Goal: Task Accomplishment & Management: Manage account settings

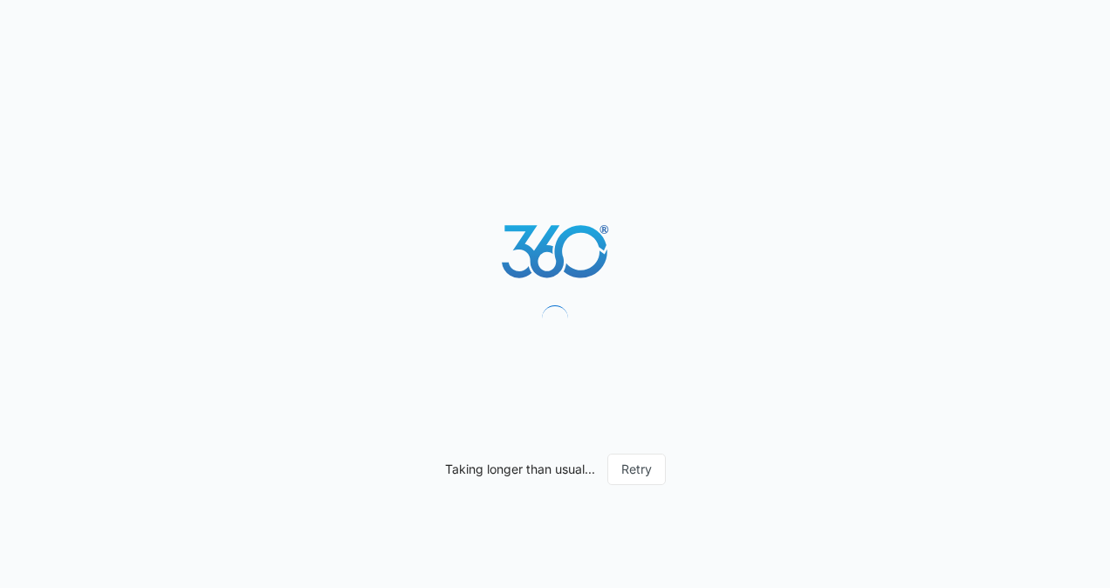
click at [1093, 410] on div "Taking longer than usual... Retry" at bounding box center [555, 294] width 1110 height 588
click at [640, 484] on button "Retry" at bounding box center [636, 469] width 58 height 31
click at [640, 480] on button "Retry" at bounding box center [636, 469] width 58 height 31
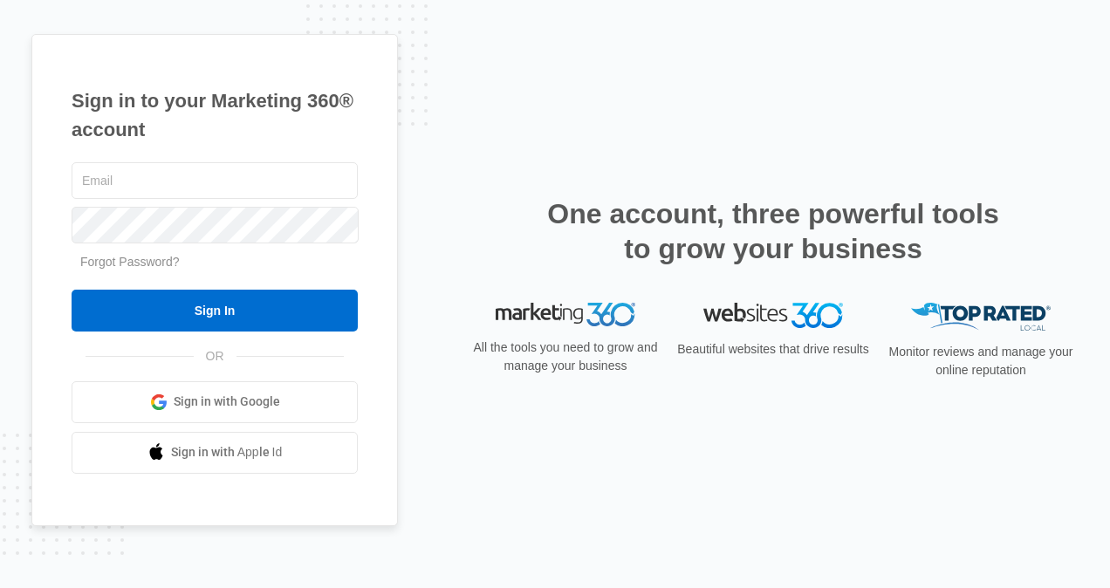
type input "jennifer.ga@theclothoption.org"
click at [272, 323] on input "Sign In" at bounding box center [215, 311] width 286 height 42
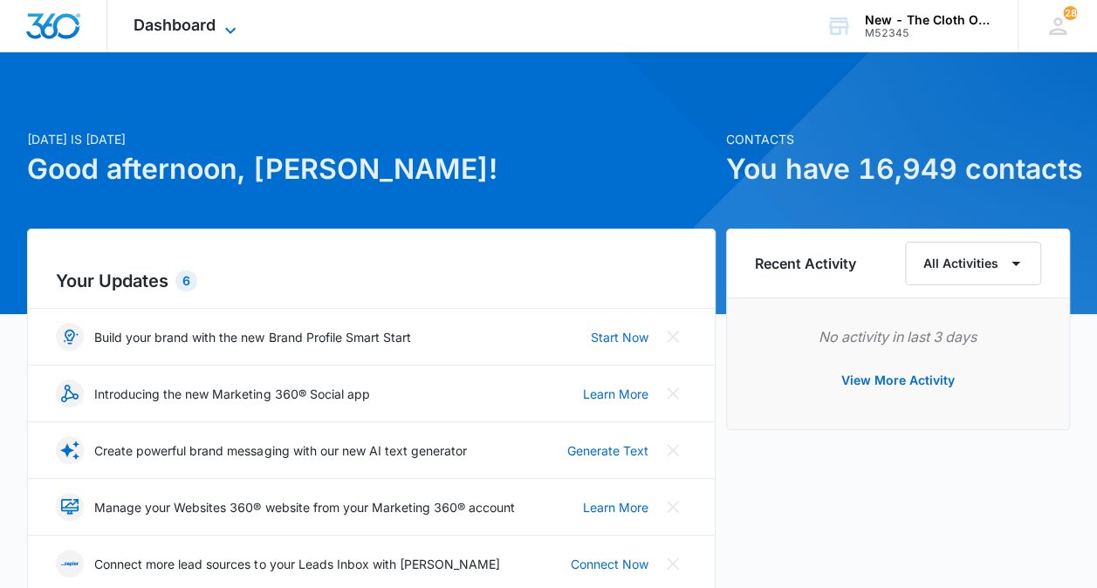
click at [225, 26] on icon at bounding box center [230, 30] width 21 height 21
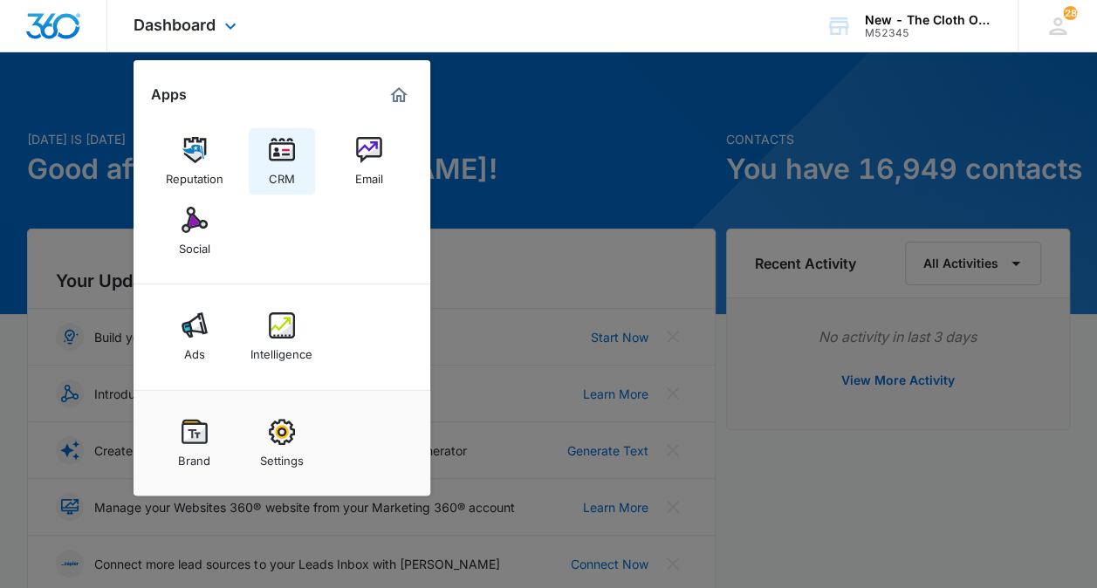
click at [269, 156] on img at bounding box center [282, 150] width 26 height 26
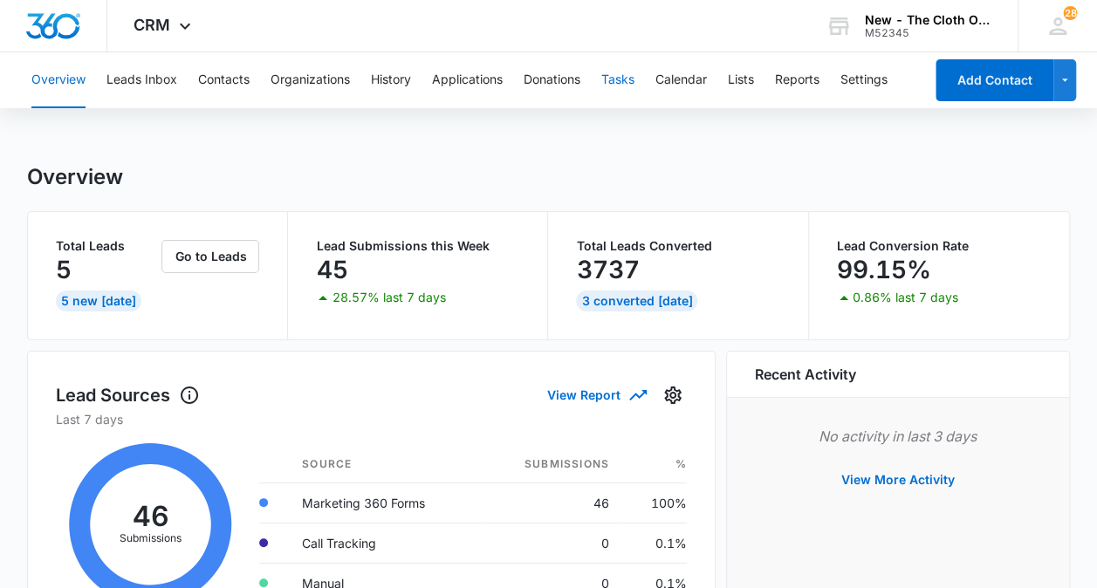
click at [628, 80] on button "Tasks" at bounding box center [617, 80] width 33 height 56
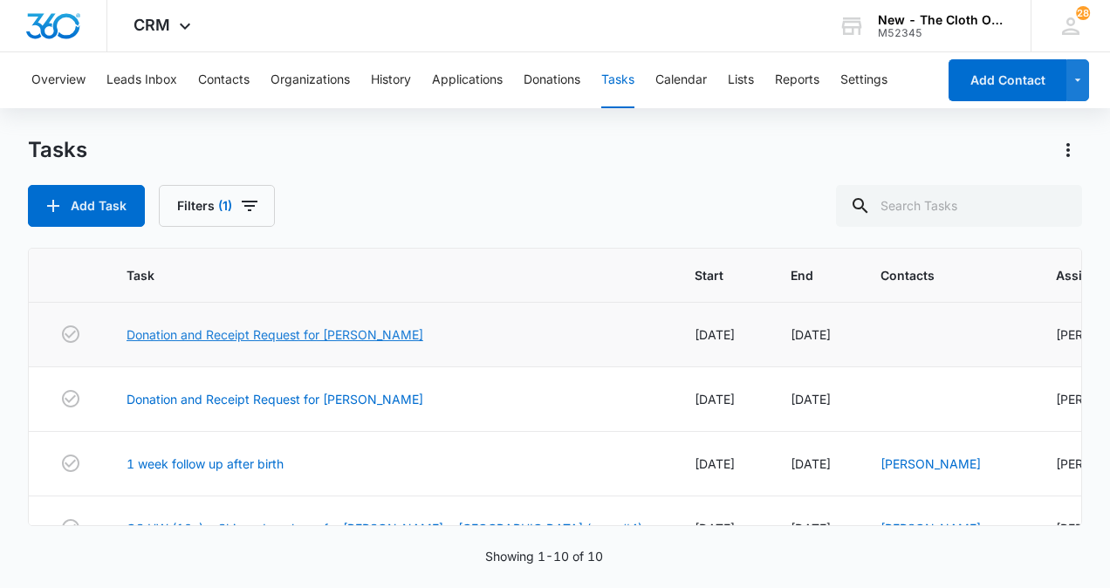
click at [375, 338] on link "Donation and Receipt Request for Chrystal Johnson" at bounding box center [274, 334] width 297 height 18
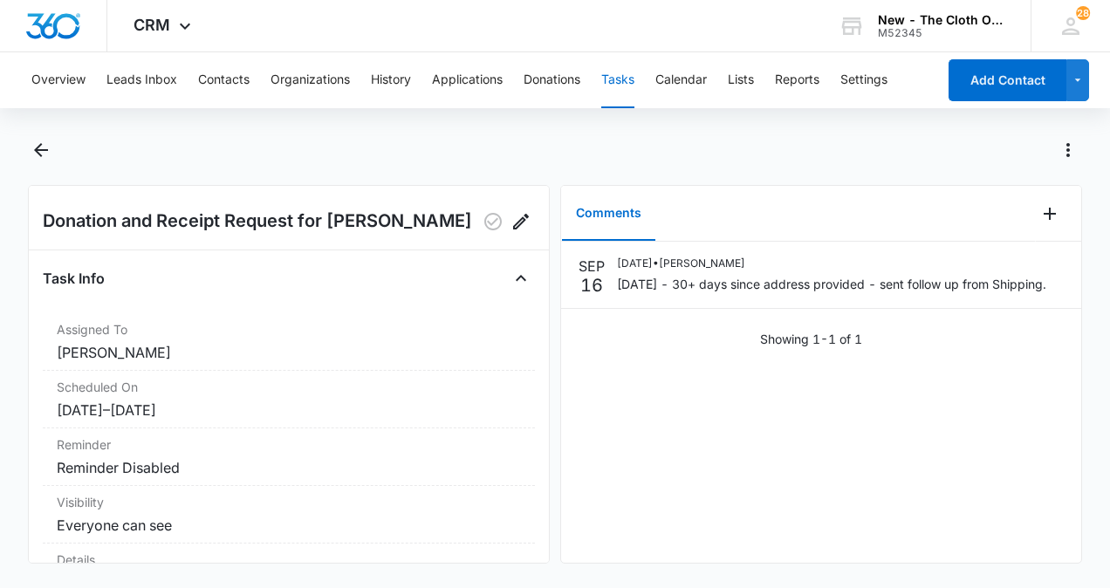
scroll to position [14, 0]
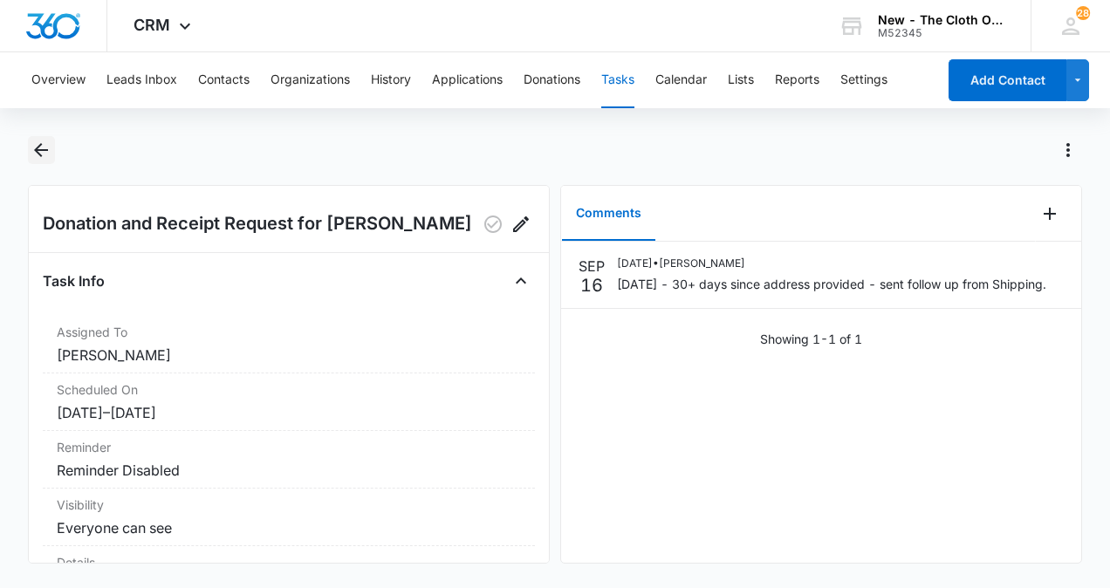
click at [41, 148] on icon "Back" at bounding box center [41, 150] width 21 height 21
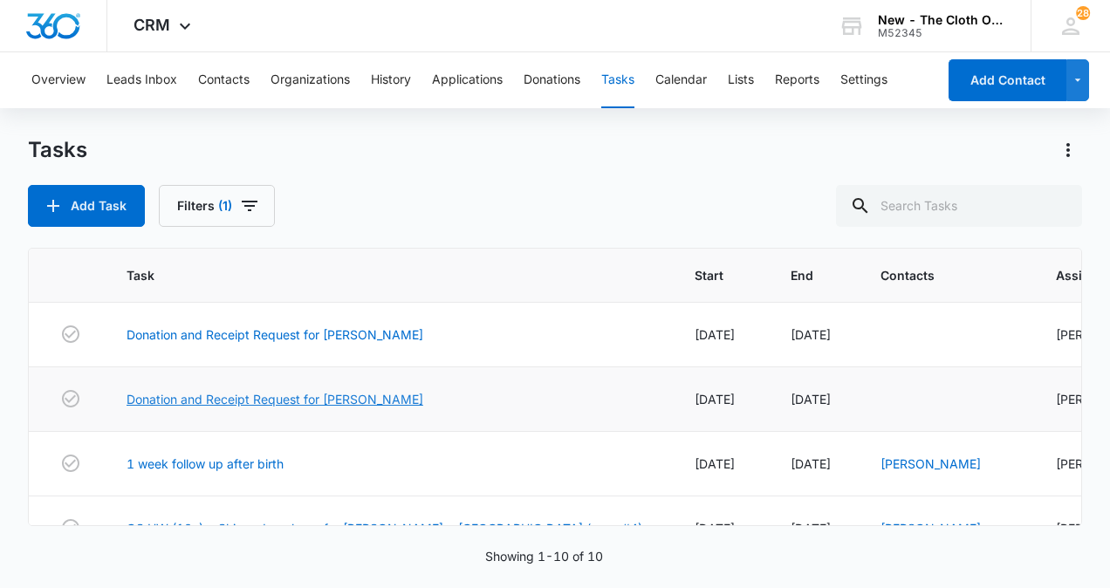
click at [386, 404] on link "Donation and Receipt Request for [PERSON_NAME]" at bounding box center [274, 399] width 297 height 18
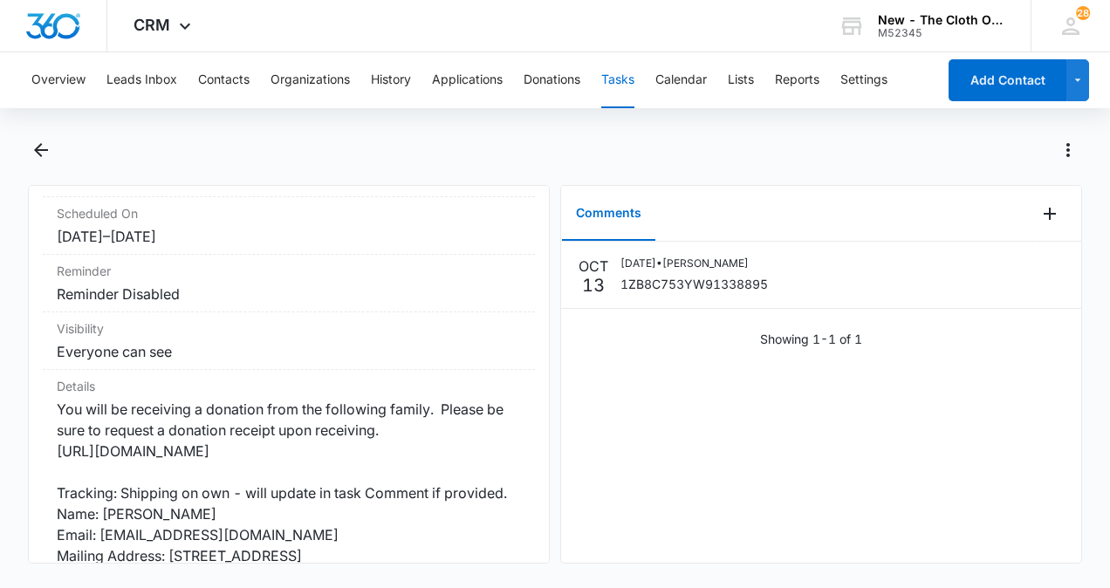
scroll to position [197, 0]
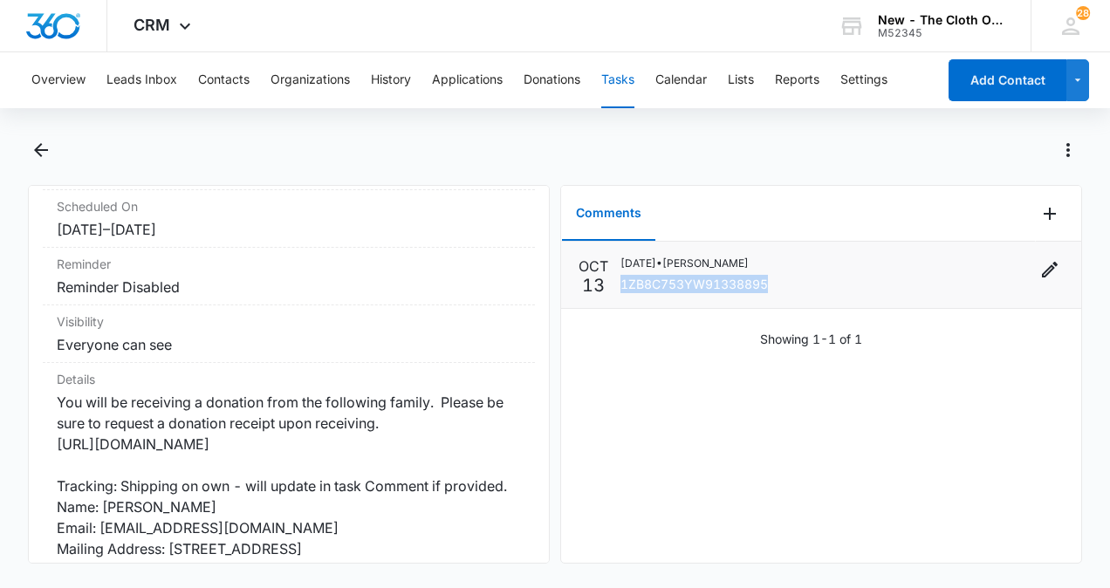
drag, startPoint x: 783, startPoint y: 286, endPoint x: 624, endPoint y: 291, distance: 159.7
click at [624, 291] on div "10/13/2025 • Sarah Nay 1ZB8C753YW91338895" at bounding box center [841, 275] width 443 height 38
copy p "1ZB8C753YW91338895"
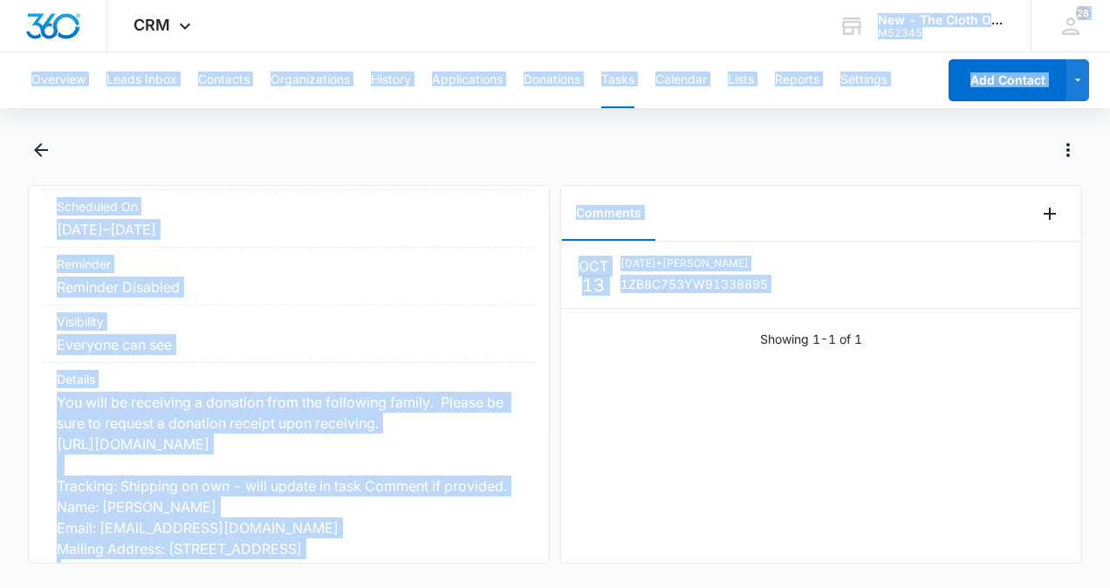
drag, startPoint x: 668, startPoint y: 311, endPoint x: 426, endPoint y: -65, distance: 446.7
click at [426, 0] on html "CRM Apps Reputation CRM Email Social Ads Intelligence Brand Settings AI Assista…" at bounding box center [555, 294] width 1110 height 588
click at [427, 331] on dt "Visibility" at bounding box center [289, 321] width 464 height 18
click at [412, 355] on dd "Everyone can see" at bounding box center [289, 344] width 464 height 21
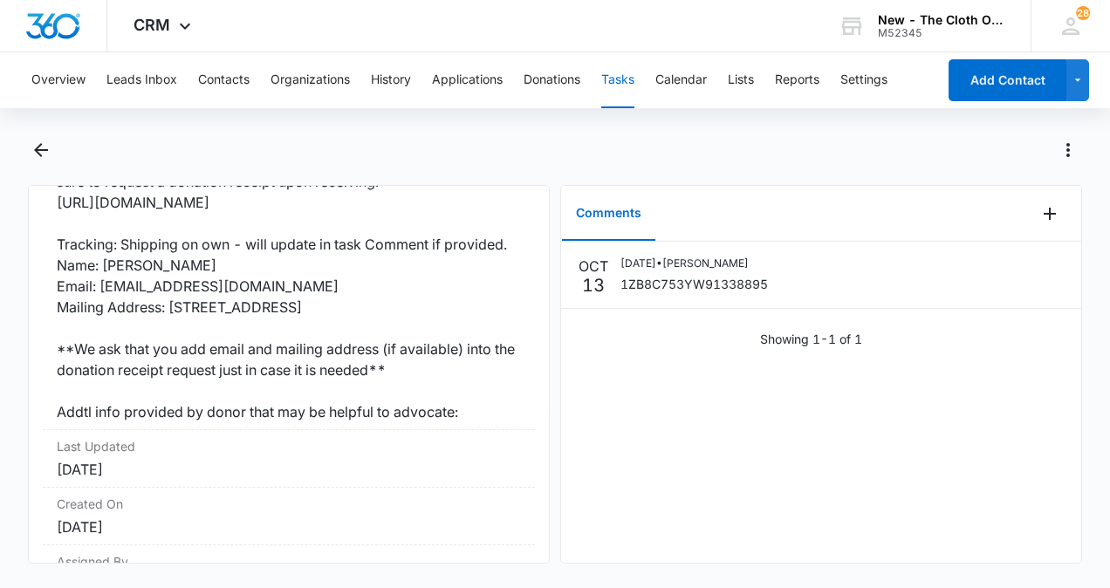
scroll to position [438, 0]
drag, startPoint x: 434, startPoint y: 351, endPoint x: 205, endPoint y: 344, distance: 229.6
click at [205, 344] on dd "You will be receiving a donation from the following family. Please be sure to r…" at bounding box center [289, 287] width 464 height 272
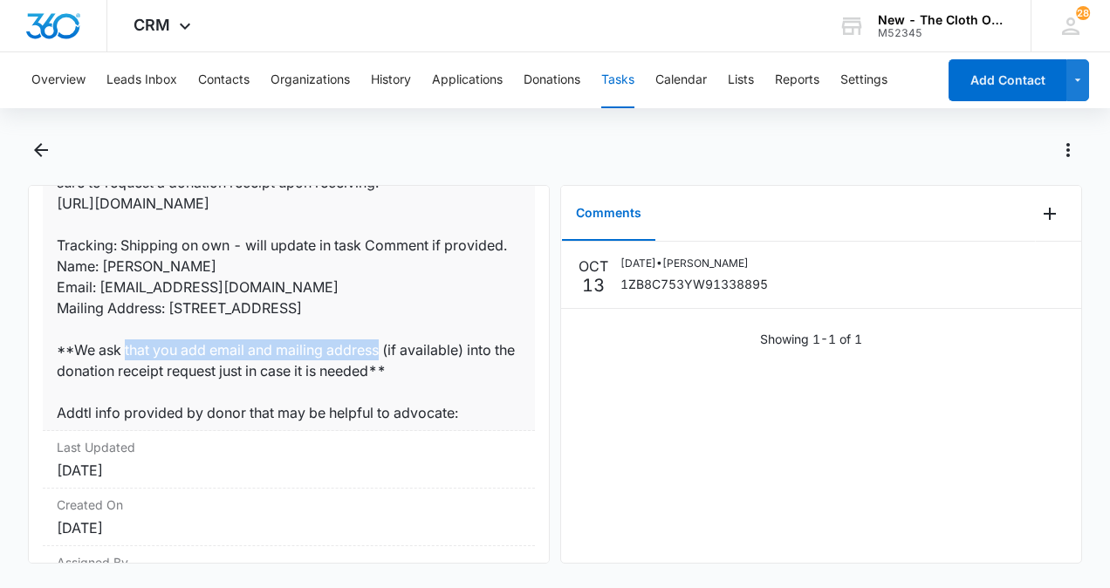
drag, startPoint x: 163, startPoint y: 345, endPoint x: 457, endPoint y: 345, distance: 294.0
click at [457, 345] on dd "You will be receiving a donation from the following family. Please be sure to r…" at bounding box center [289, 287] width 464 height 272
drag, startPoint x: 457, startPoint y: 345, endPoint x: 404, endPoint y: 351, distance: 53.5
copy dd ": 1778 Shawnee Pl SE, Smyrna, GA 30080"
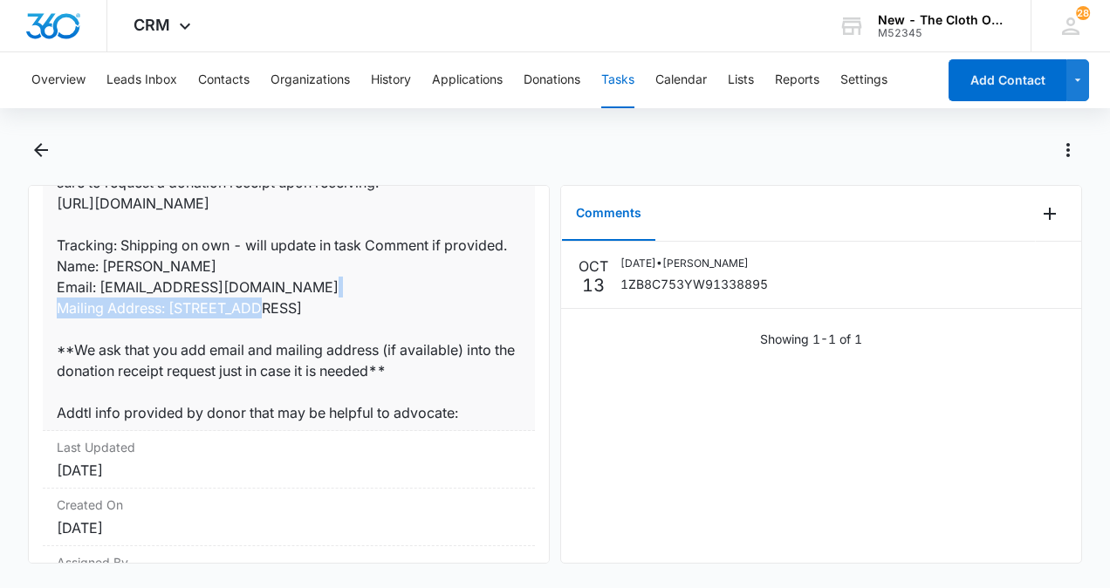
drag, startPoint x: 99, startPoint y: 333, endPoint x: 324, endPoint y: 327, distance: 224.3
click at [324, 327] on dd "You will be receiving a donation from the following family. Please be sure to r…" at bounding box center [289, 287] width 464 height 272
drag, startPoint x: 324, startPoint y: 327, endPoint x: 311, endPoint y: 328, distance: 13.1
copy dd "hannahlhamilton1998@gmail.com"
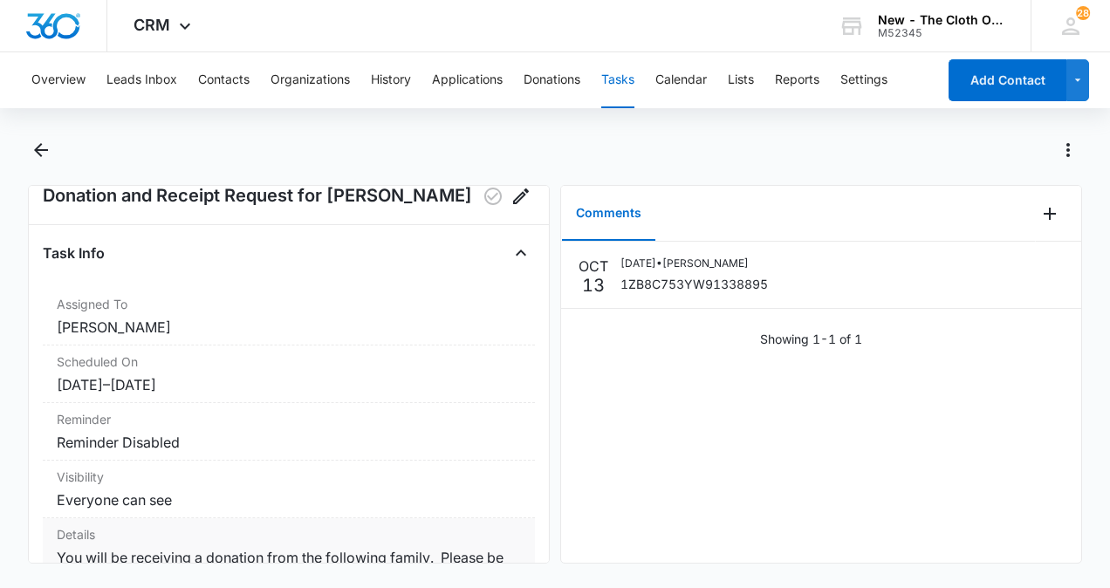
scroll to position [0, 0]
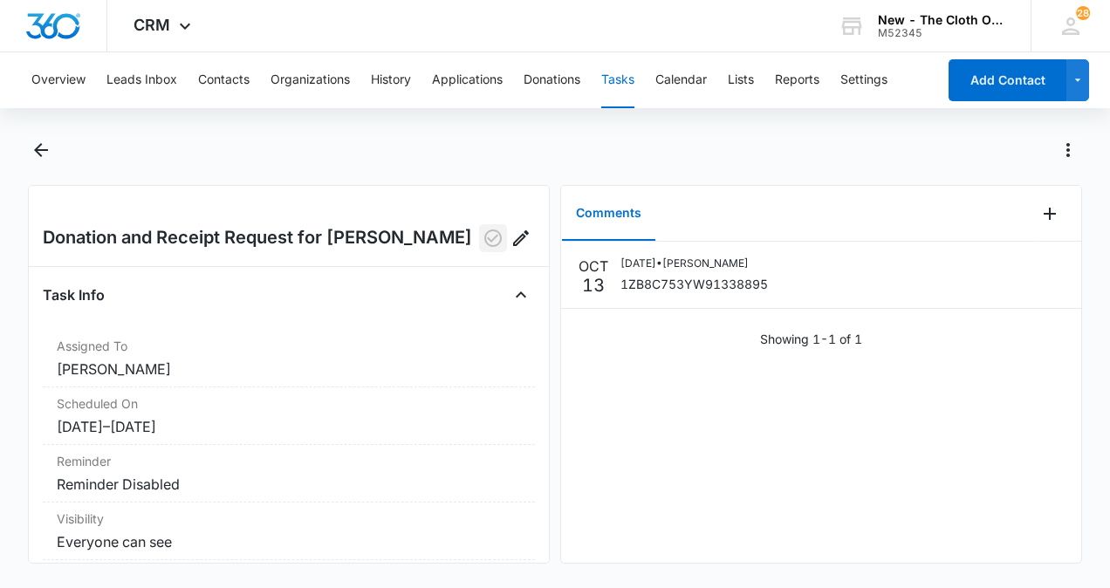
click at [484, 241] on icon "button" at bounding box center [492, 237] width 17 height 17
click at [44, 141] on icon "Back" at bounding box center [41, 150] width 21 height 21
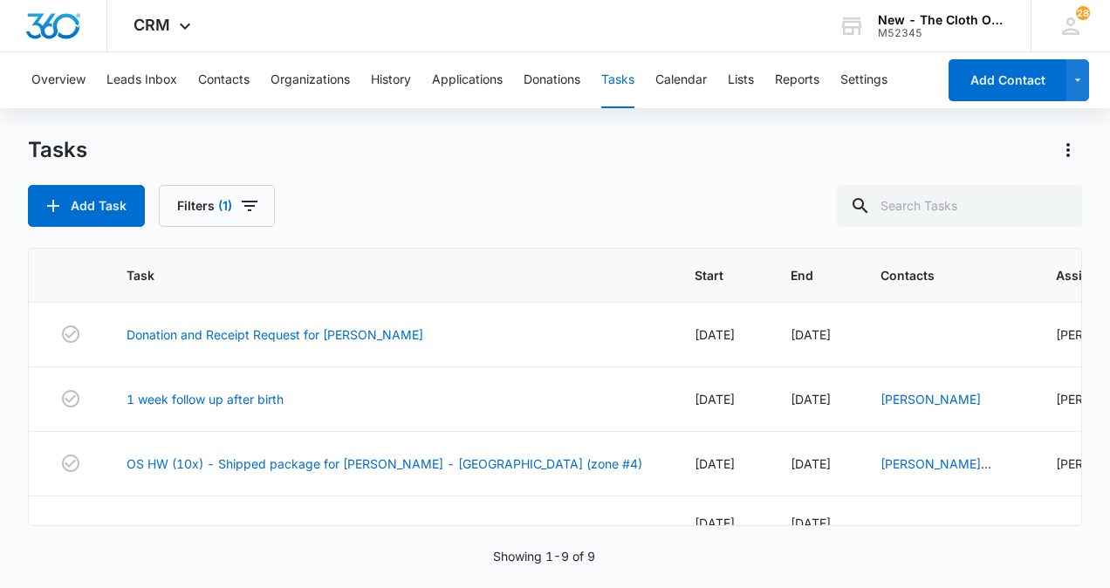
scroll to position [2, 0]
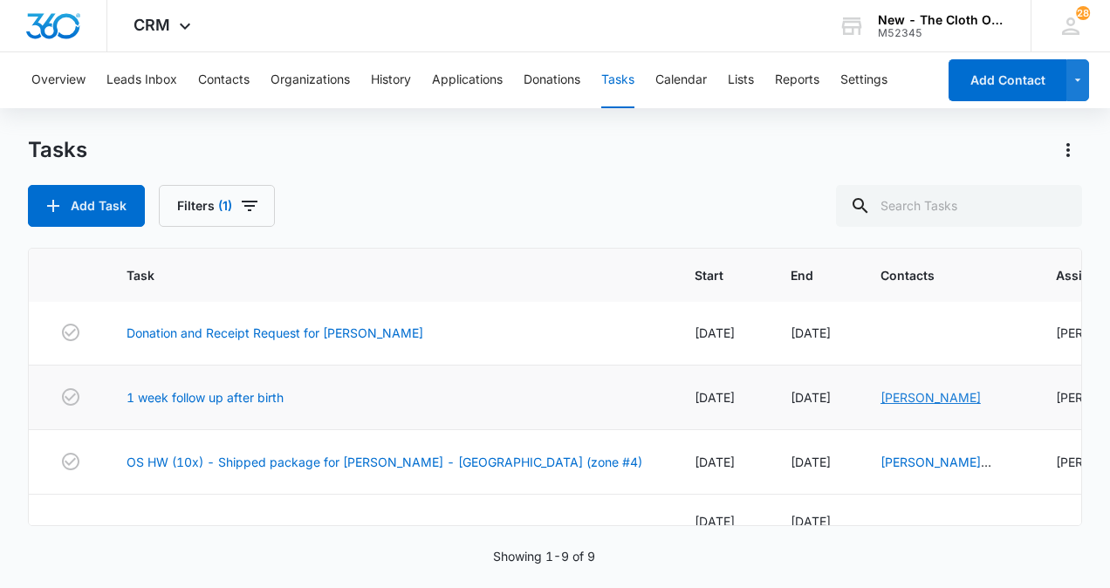
click at [880, 398] on link "[PERSON_NAME]" at bounding box center [930, 397] width 100 height 15
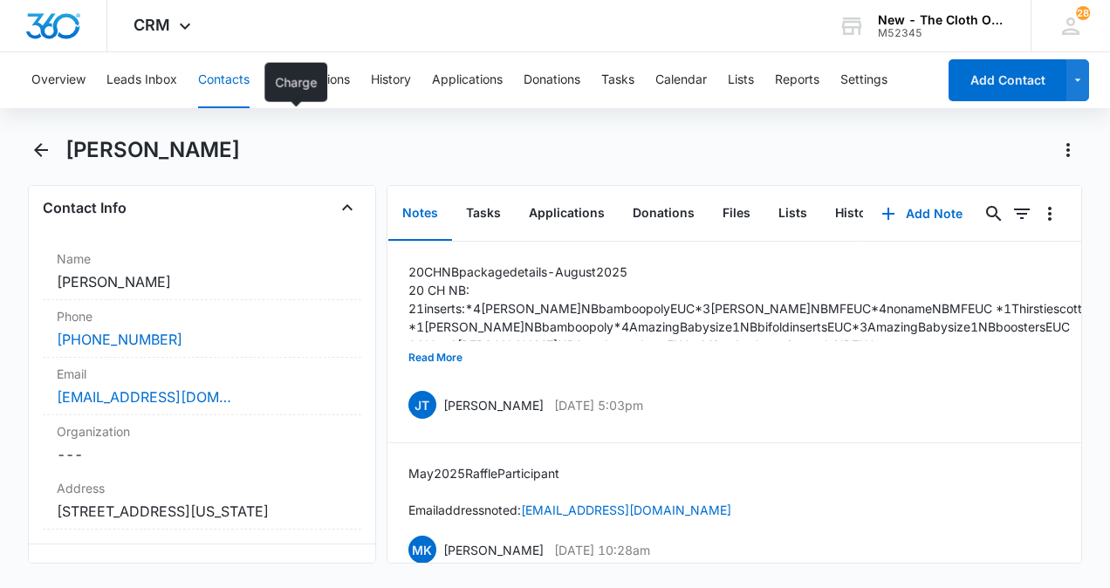
scroll to position [291, 0]
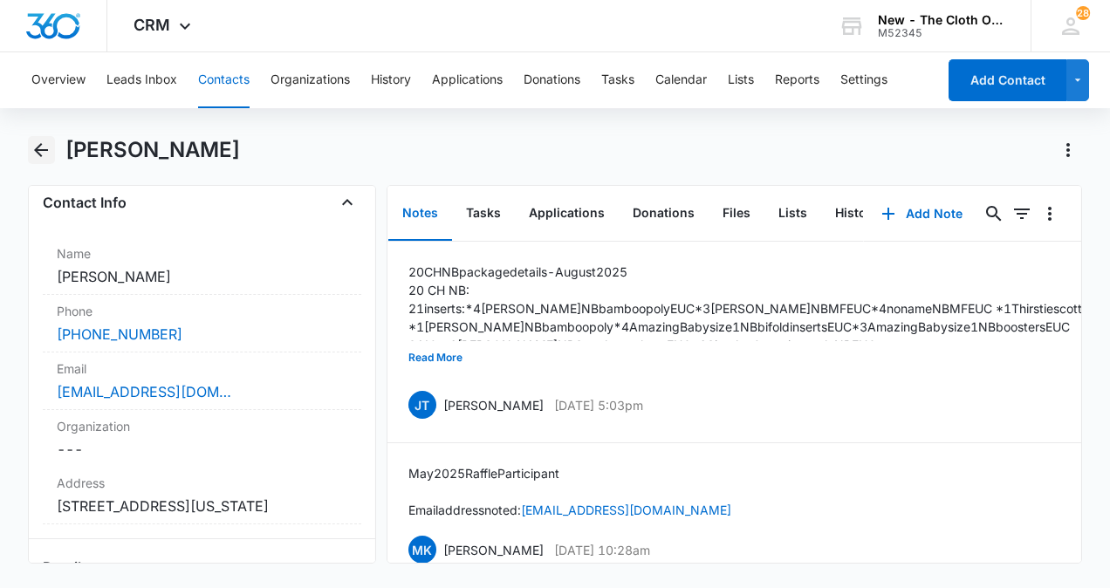
click at [44, 147] on icon "Back" at bounding box center [41, 150] width 21 height 21
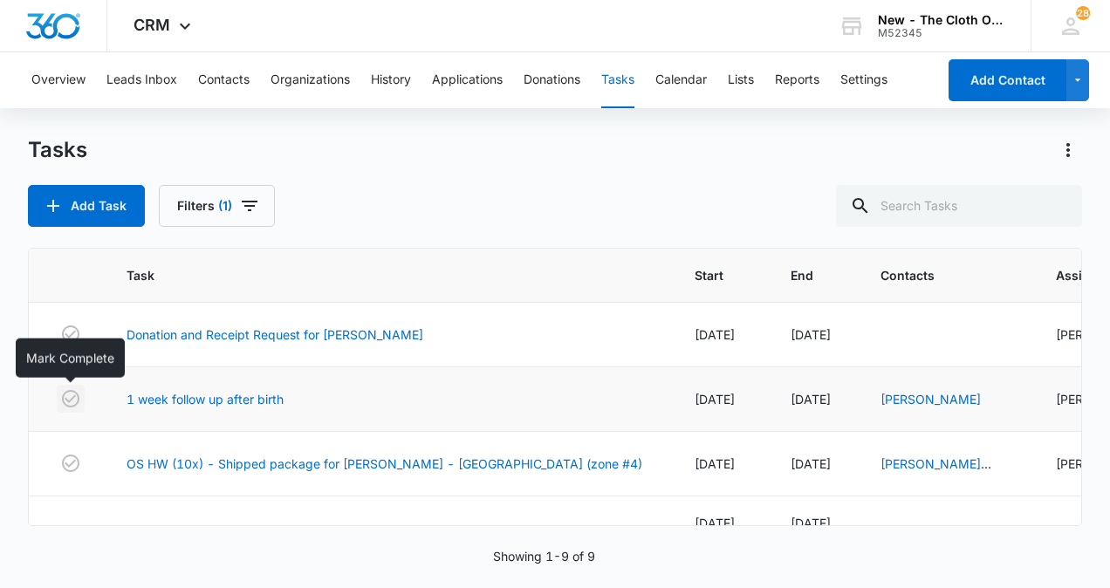
click at [73, 401] on icon "button" at bounding box center [70, 398] width 21 height 21
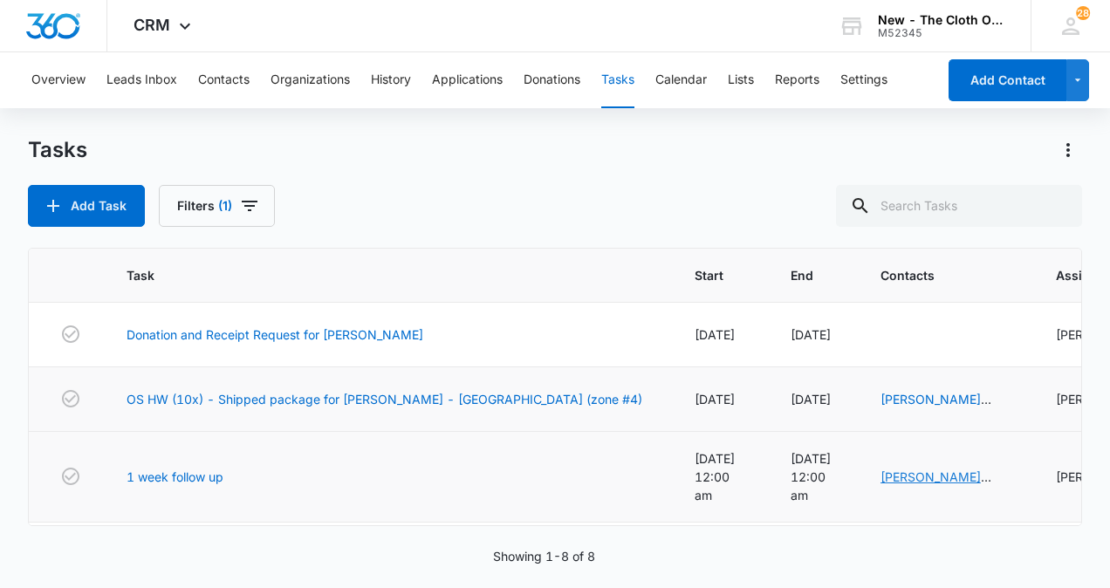
click at [880, 469] on link "Leah Ana Pizano Reyes" at bounding box center [935, 485] width 111 height 33
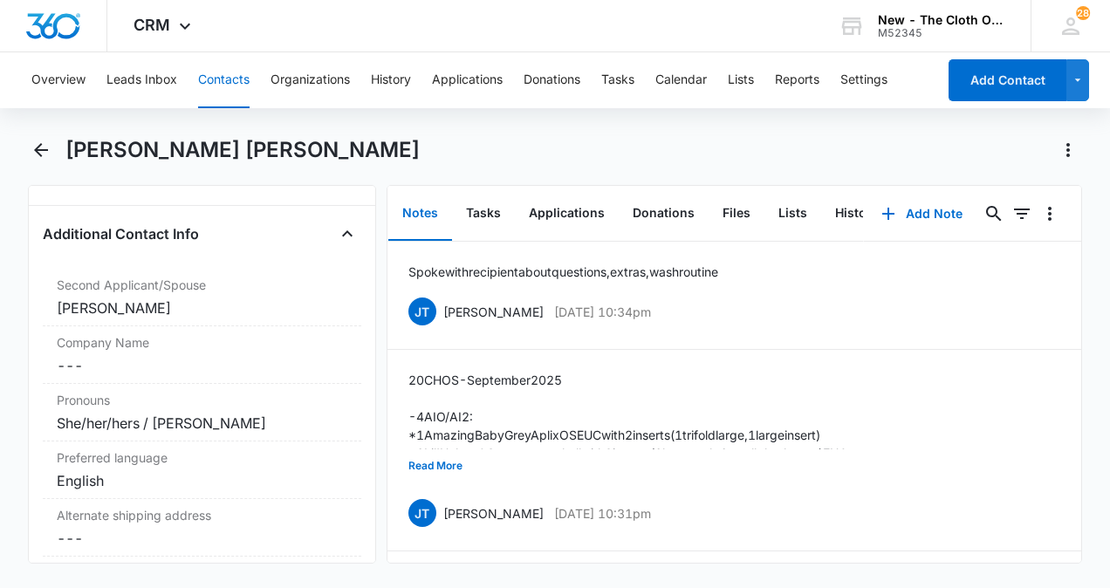
scroll to position [1293, 0]
click at [483, 210] on button "Tasks" at bounding box center [483, 214] width 63 height 54
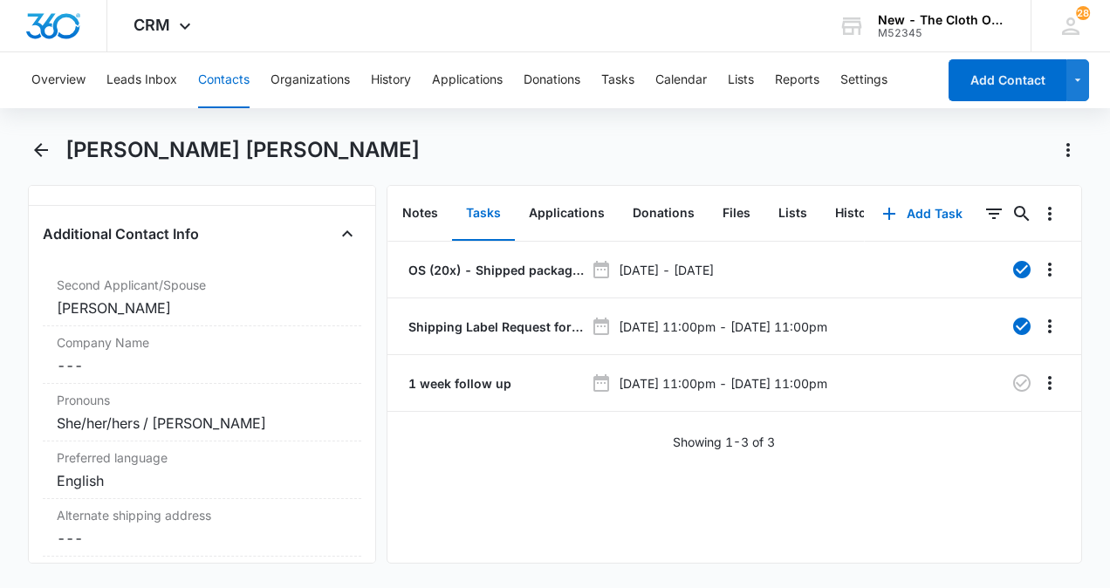
click at [485, 383] on p "1 week follow up" at bounding box center [458, 383] width 106 height 18
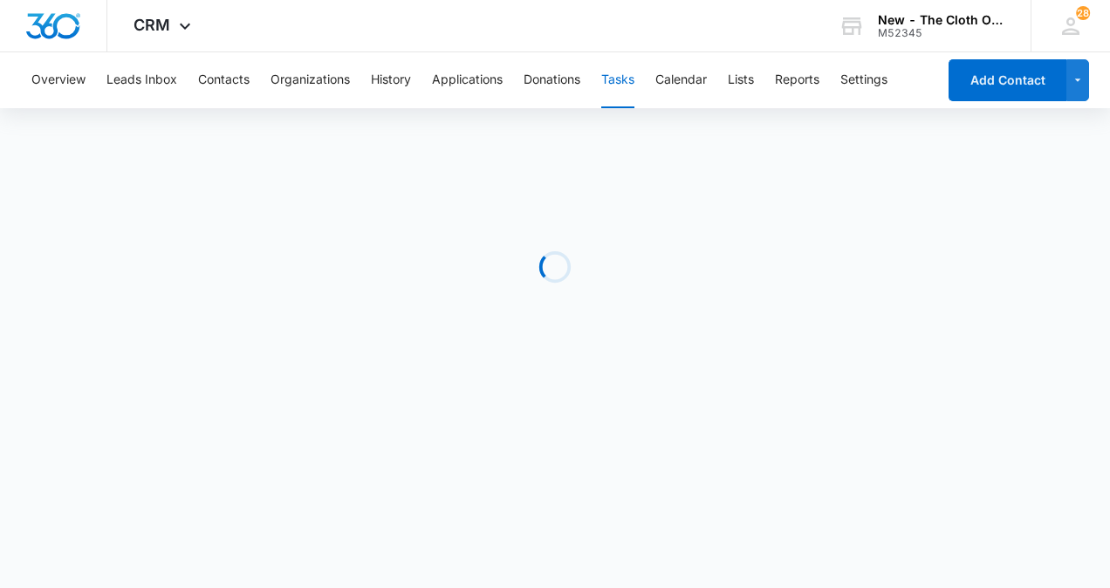
click at [670, 389] on div "Loading" at bounding box center [555, 267] width 1054 height 262
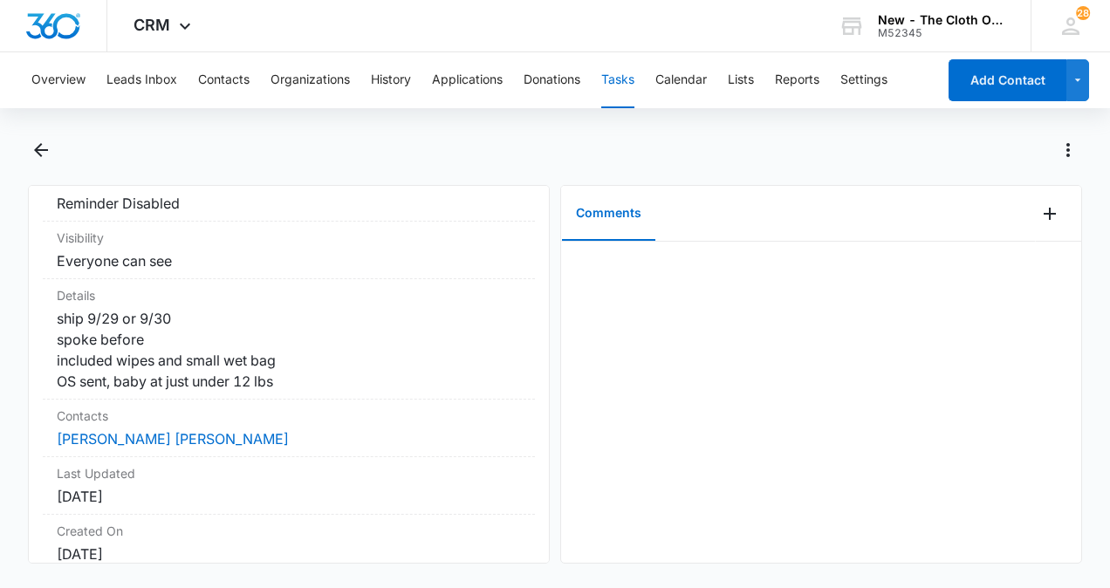
scroll to position [279, 0]
drag, startPoint x: 670, startPoint y: 389, endPoint x: 582, endPoint y: -40, distance: 438.2
click at [582, 0] on html "CRM Apps Reputation CRM Email Social Ads Intelligence Brand Settings AI Assista…" at bounding box center [555, 294] width 1110 height 588
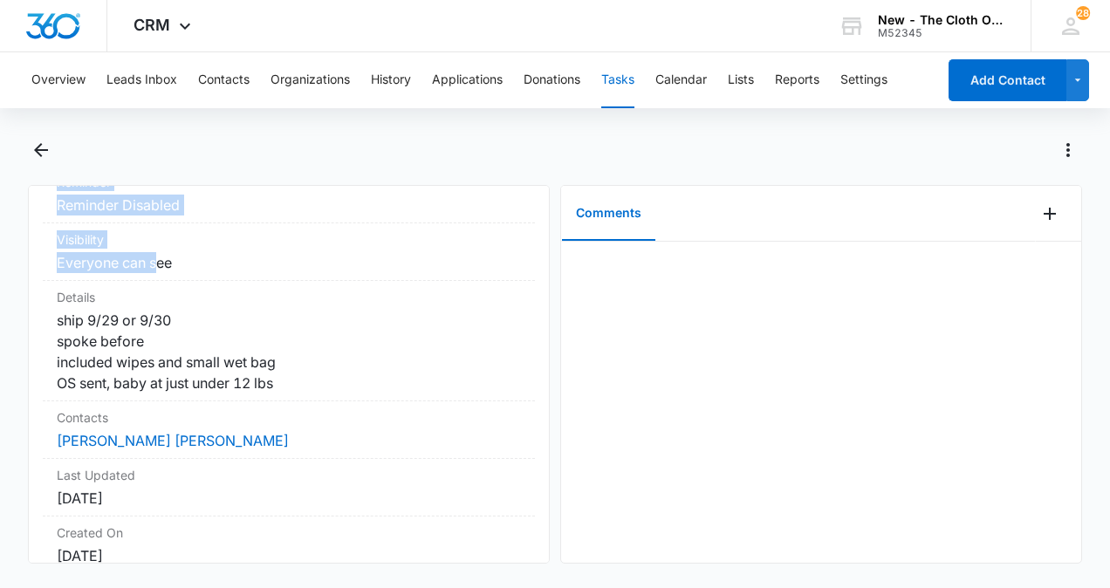
scroll to position [0, 0]
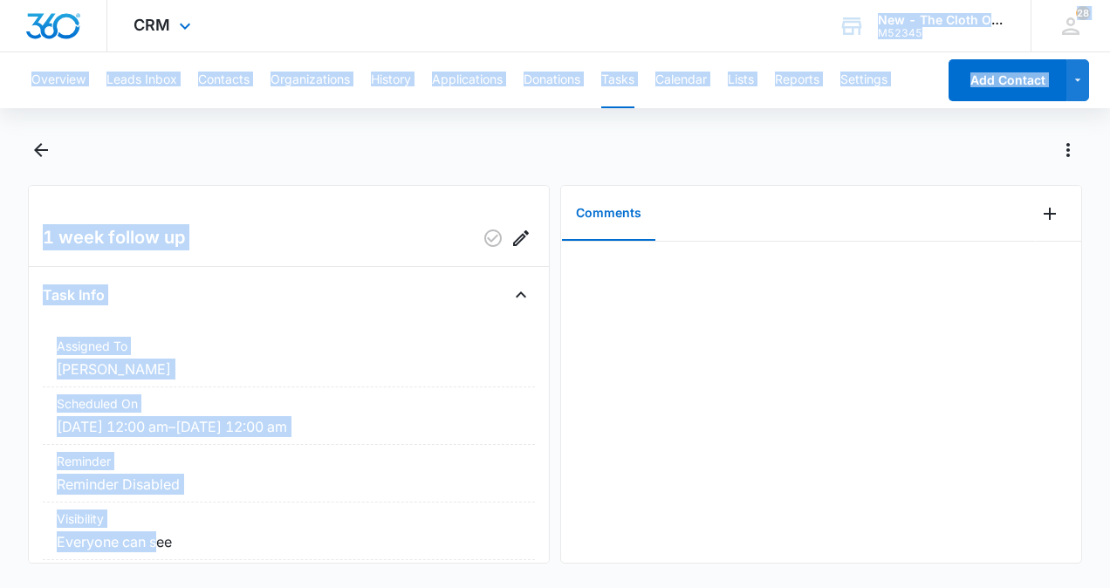
drag, startPoint x: 118, startPoint y: 183, endPoint x: 530, endPoint y: 7, distance: 448.7
click at [530, 7] on div "CRM Apps Reputation CRM Email Social Ads Intelligence Brand Settings AI Assista…" at bounding box center [555, 292] width 1110 height 585
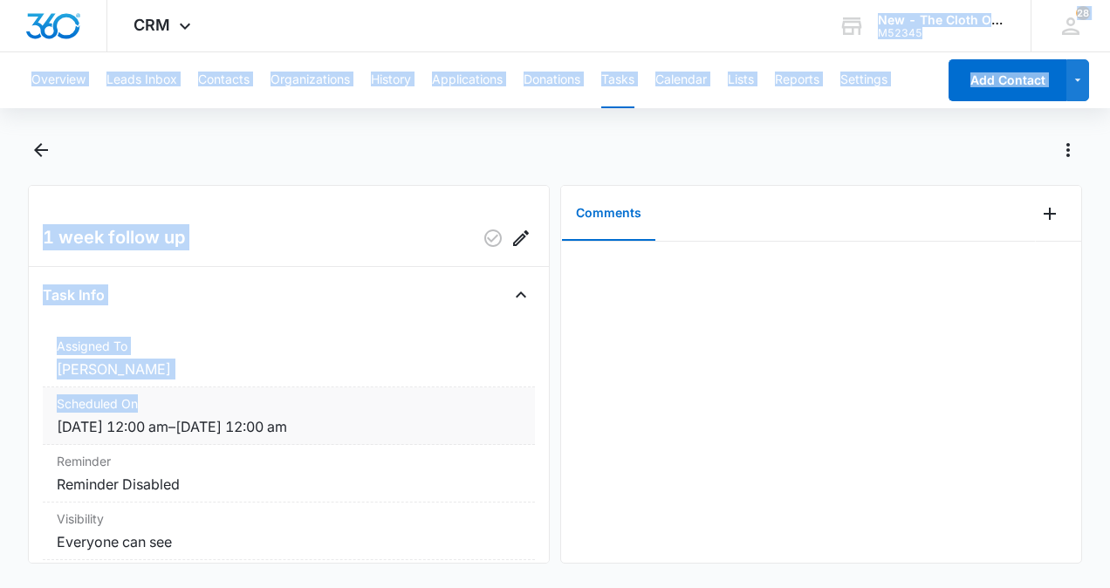
drag, startPoint x: 530, startPoint y: 7, endPoint x: 177, endPoint y: 427, distance: 549.2
click at [177, 427] on div "CRM Apps Reputation CRM Email Social Ads Intelligence Brand Settings AI Assista…" at bounding box center [555, 292] width 1110 height 585
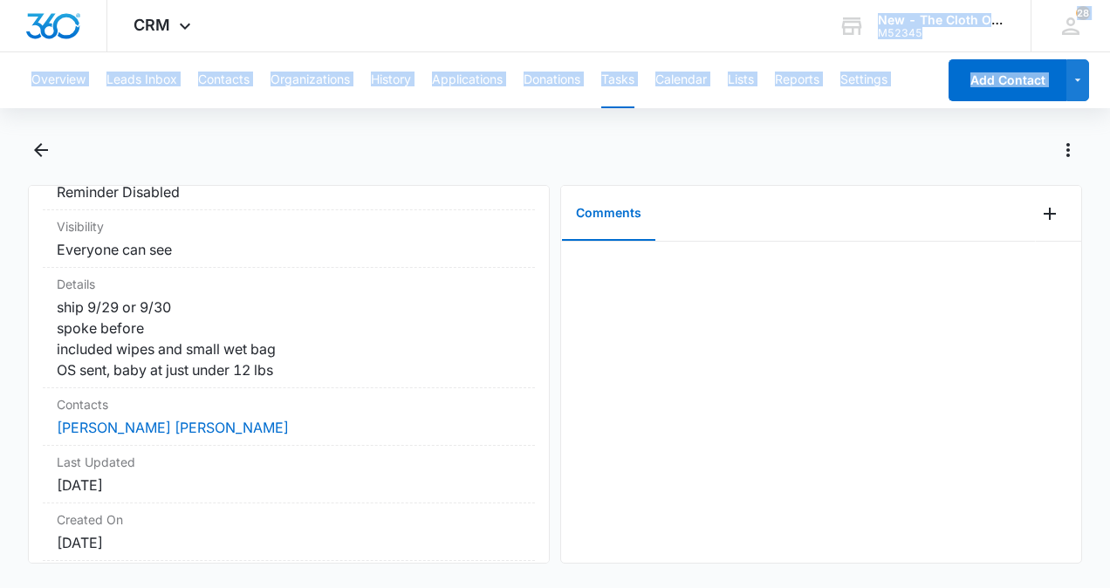
scroll to position [301, 0]
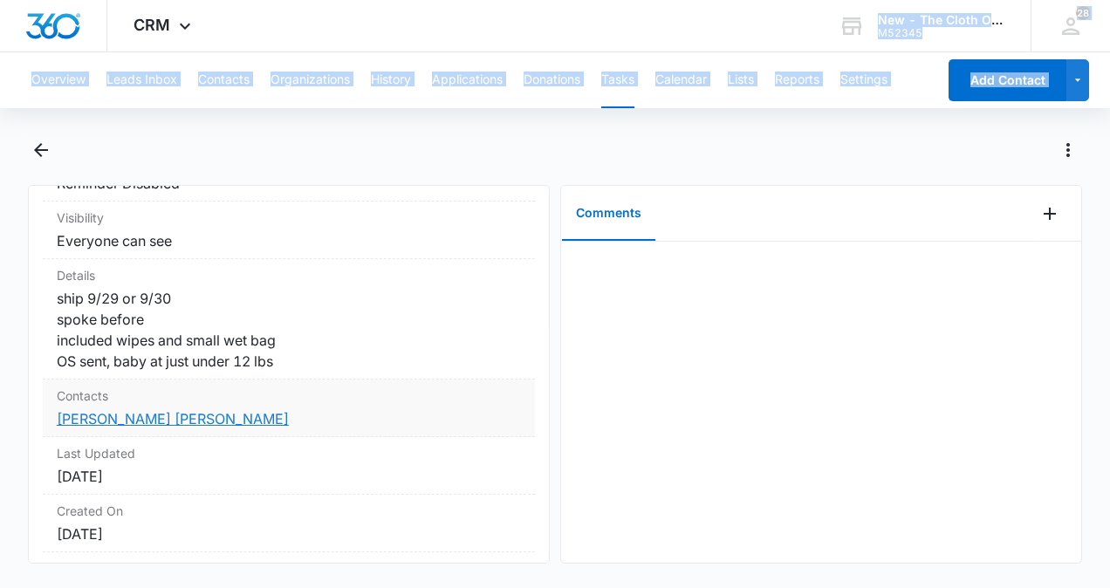
click at [79, 417] on link "Leah Ana Pizano Reyes" at bounding box center [173, 418] width 232 height 17
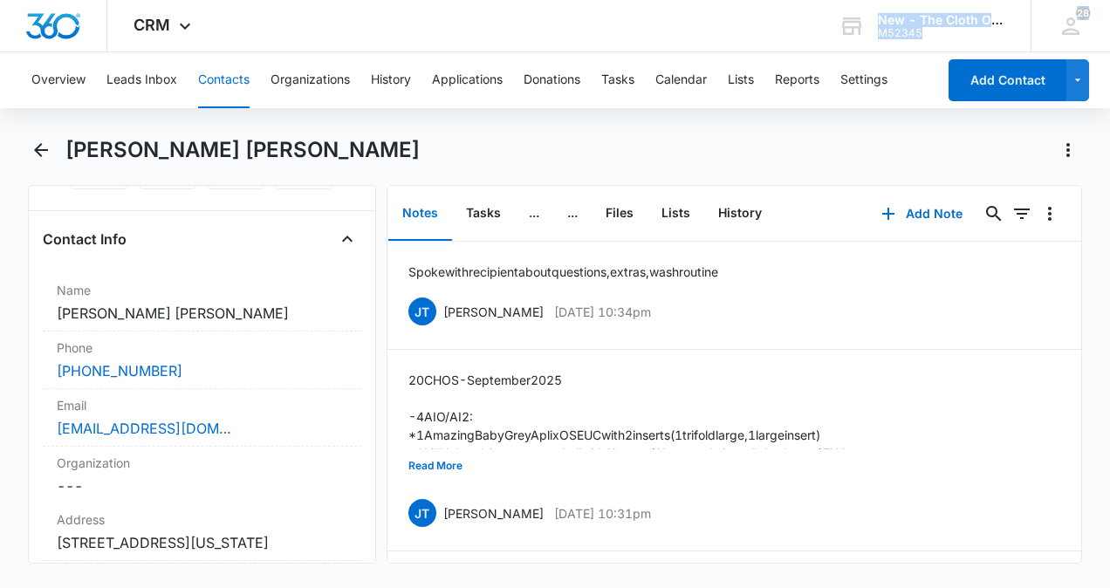
scroll to position [282, 0]
click at [107, 417] on link "leahpizanoreyes@gmail.com" at bounding box center [144, 427] width 174 height 21
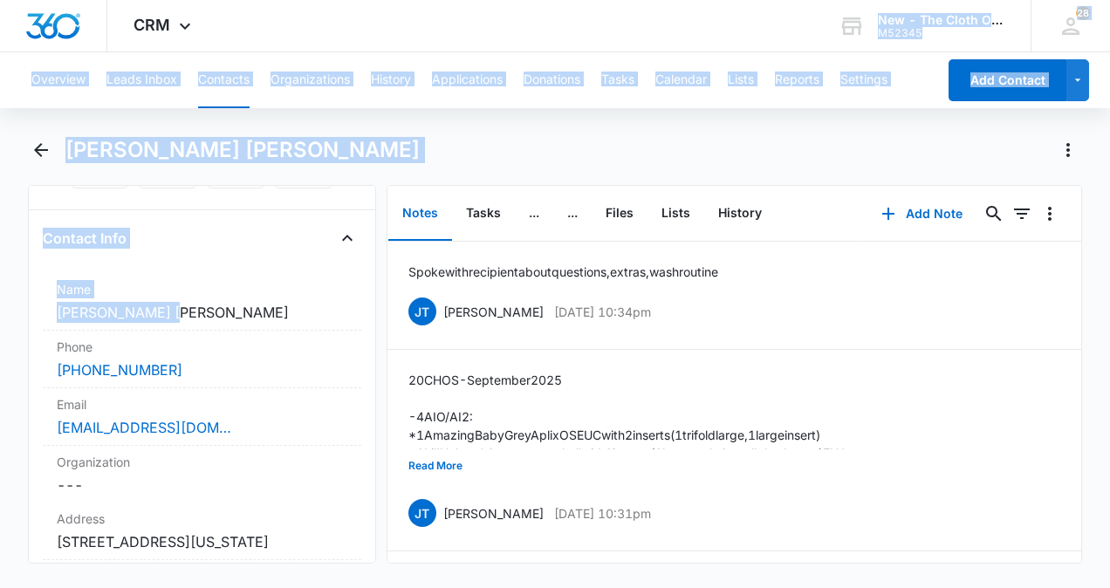
scroll to position [0, 0]
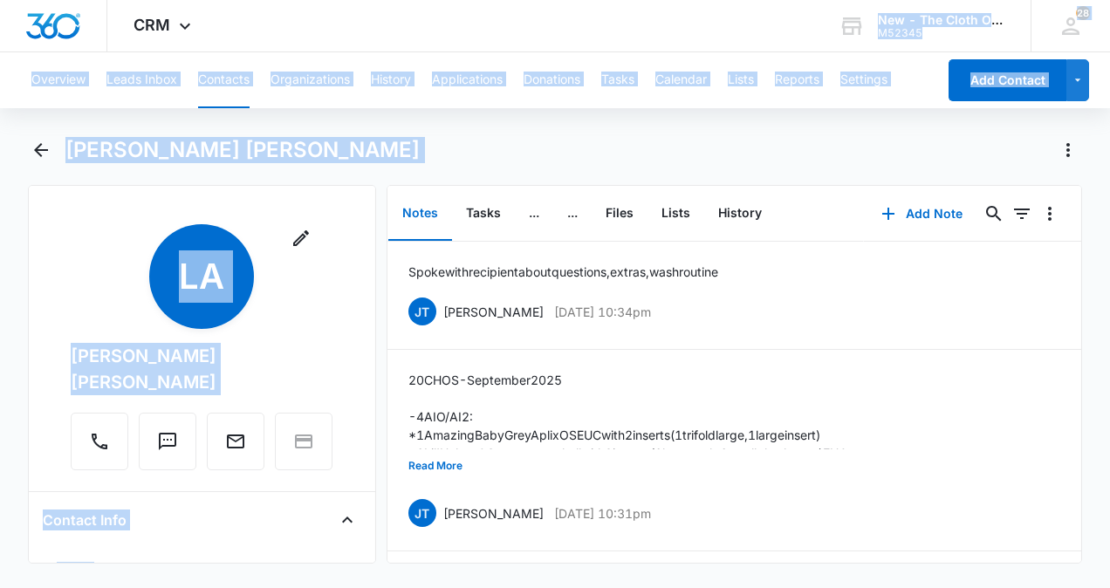
drag, startPoint x: 166, startPoint y: 294, endPoint x: 548, endPoint y: -57, distance: 518.7
click at [548, 0] on html "CRM Apps Reputation CRM Email Social Ads Intelligence Brand Settings AI Assista…" at bounding box center [555, 294] width 1110 height 588
click at [384, 112] on div "Overview Leads Inbox Contacts Organizations History Applications Donations Task…" at bounding box center [555, 318] width 1110 height 532
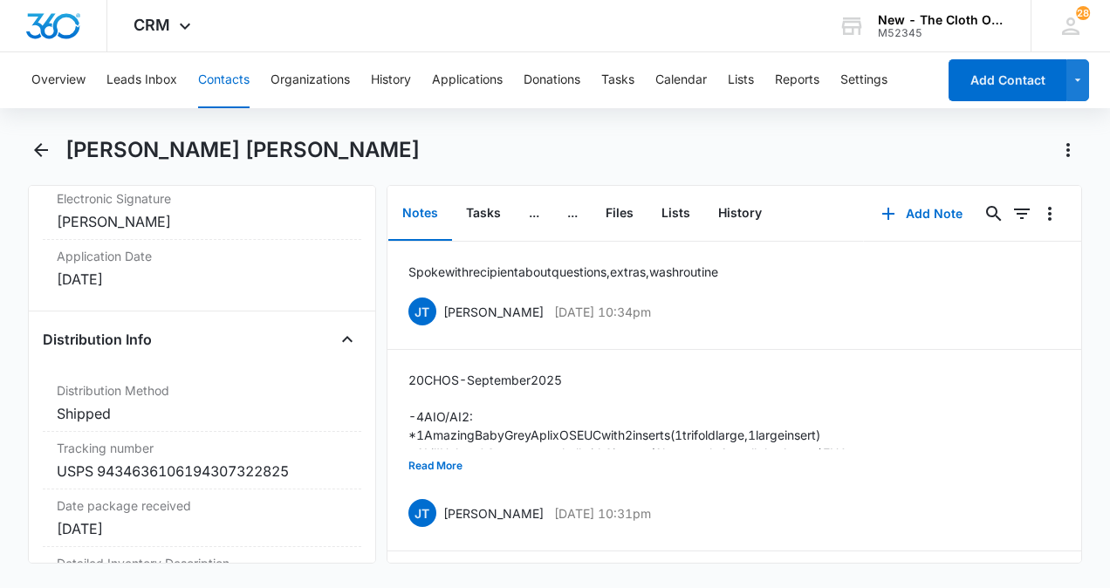
scroll to position [4104, 0]
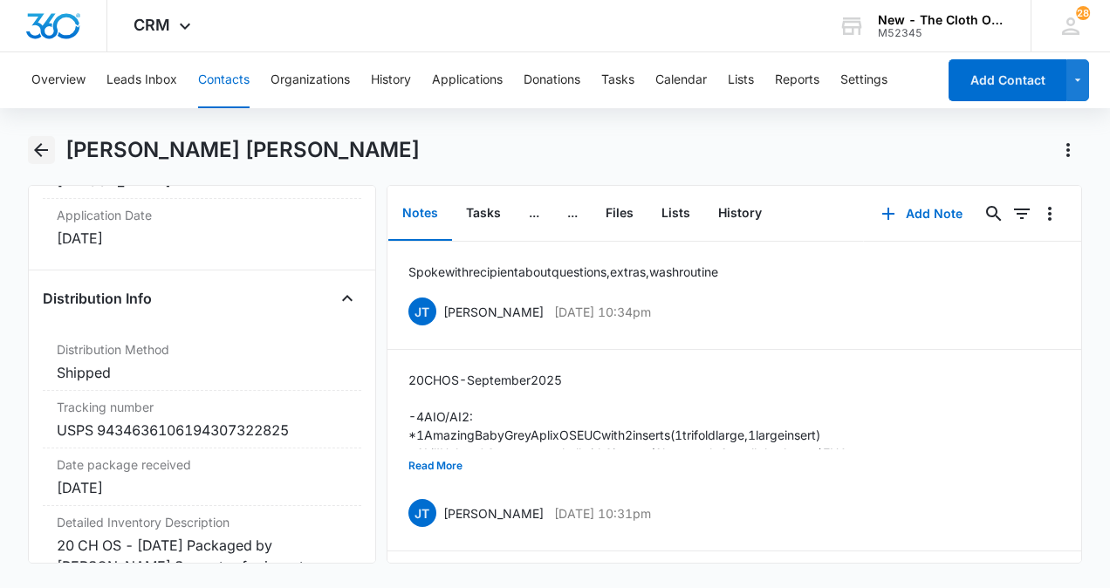
click at [41, 153] on icon "Back" at bounding box center [41, 150] width 21 height 21
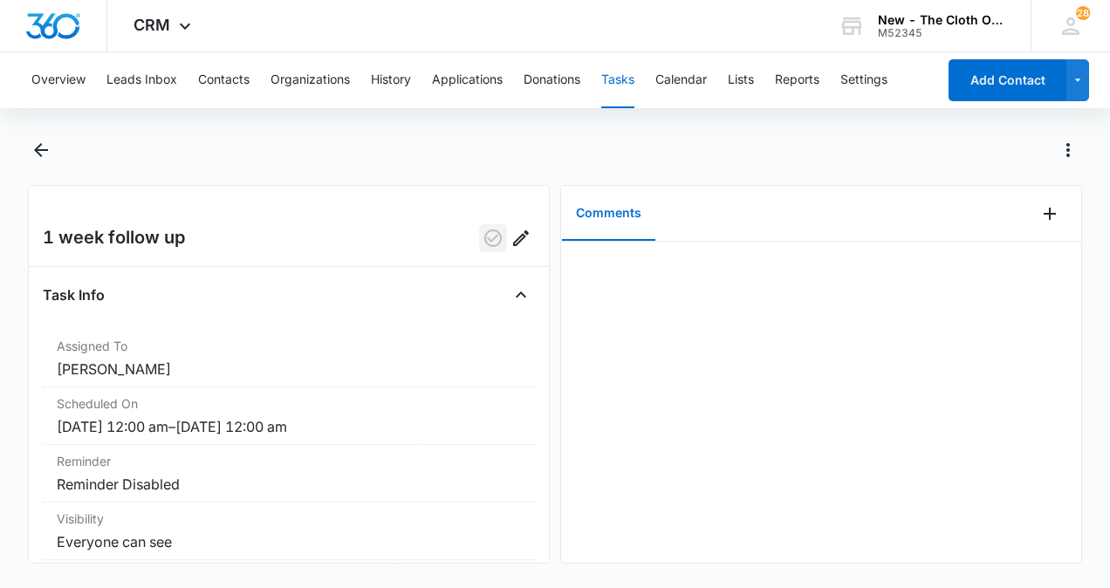
click at [482, 244] on icon "button" at bounding box center [492, 238] width 21 height 21
click at [44, 155] on icon "Back" at bounding box center [41, 150] width 21 height 21
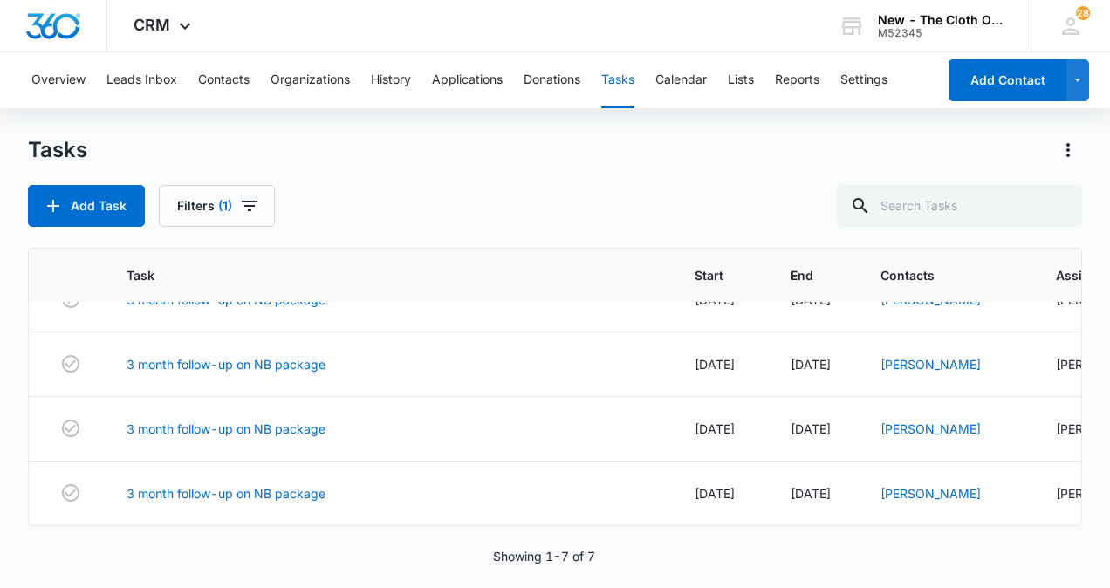
scroll to position [243, 0]
click at [880, 486] on link "[PERSON_NAME]" at bounding box center [930, 493] width 100 height 15
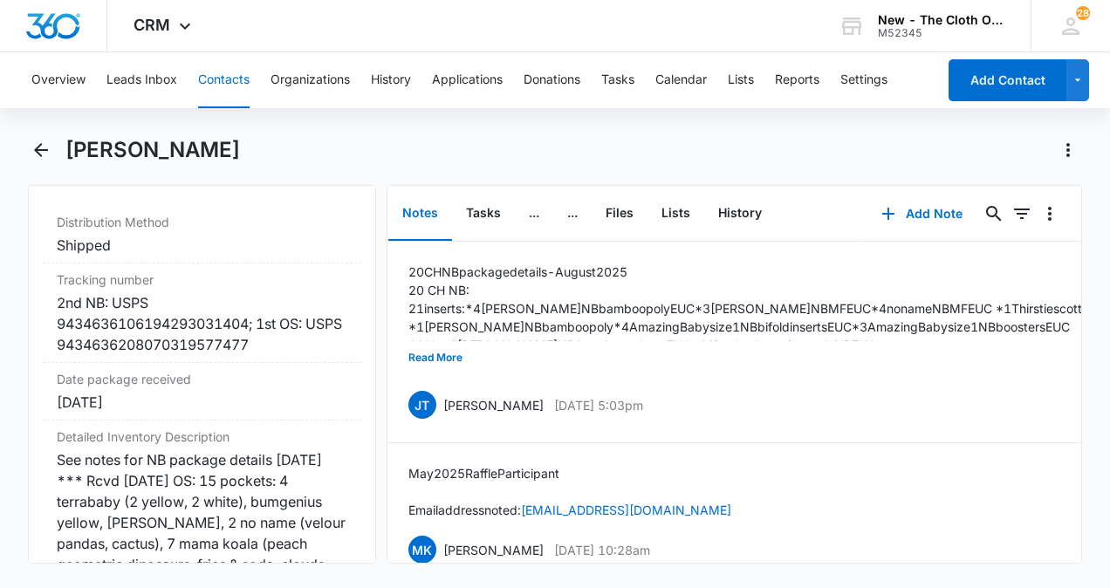
scroll to position [4204, 0]
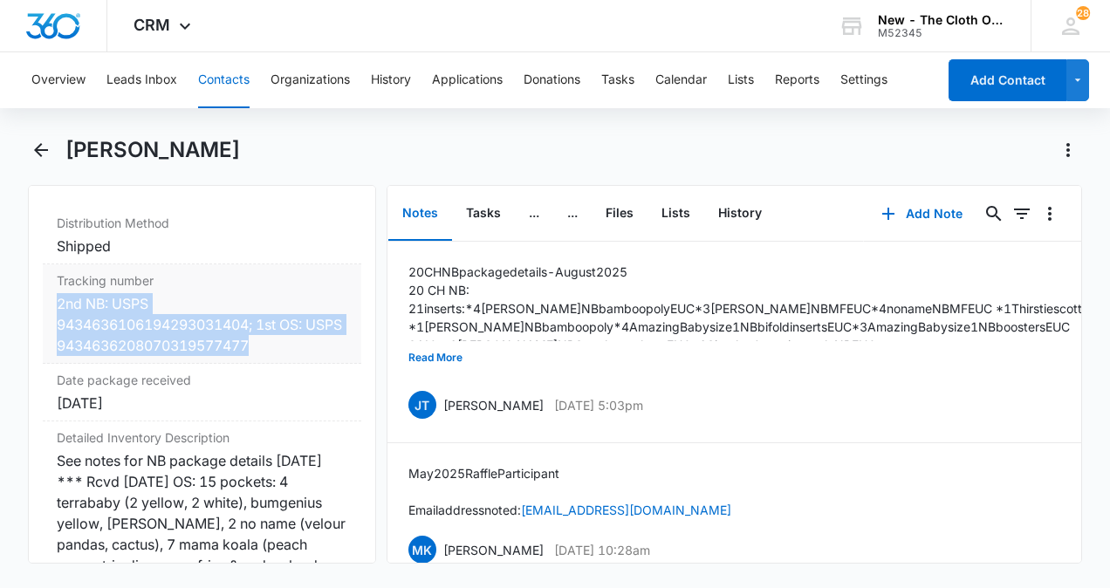
drag, startPoint x: 297, startPoint y: 356, endPoint x: 56, endPoint y: 318, distance: 243.8
click at [57, 318] on div "2nd NB: USPS 9434636106194293031404; 1st OS: USPS 9434636208070319577477" at bounding box center [202, 324] width 291 height 63
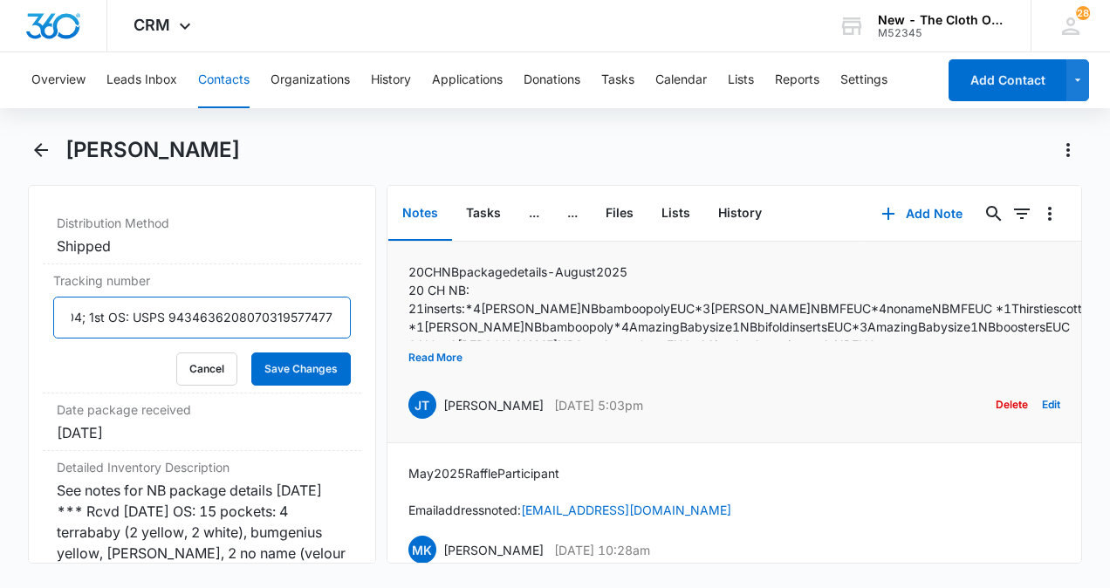
scroll to position [0, 244]
drag, startPoint x: 66, startPoint y: 326, endPoint x: 218, endPoint y: 337, distance: 152.2
click at [218, 337] on input "2nd NB: USPS 9434636106194293031404; 1st OS: USPS 9434636208070319577477" at bounding box center [201, 318] width 297 height 42
click at [376, 351] on div "Remove BC Brittany Cecil Contact Info Name Cancel Save Changes Brittany Cecil P…" at bounding box center [555, 374] width 1054 height 379
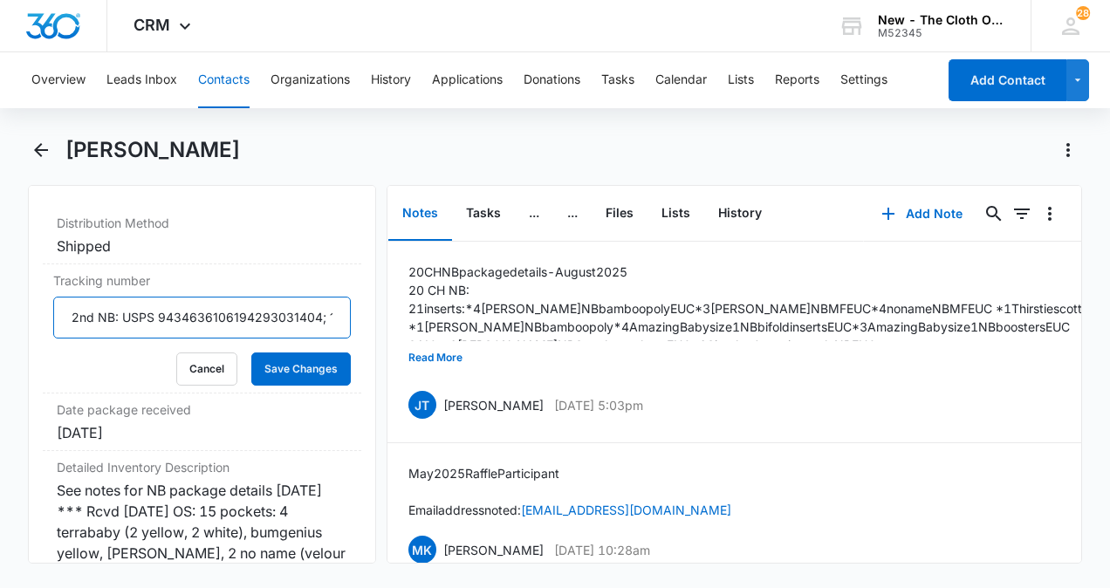
drag, startPoint x: 328, startPoint y: 338, endPoint x: -3, endPoint y: 351, distance: 331.7
click at [0, 351] on html "CRM Apps Reputation CRM Email Social Ads Intelligence Brand Settings AI Assista…" at bounding box center [555, 294] width 1110 height 588
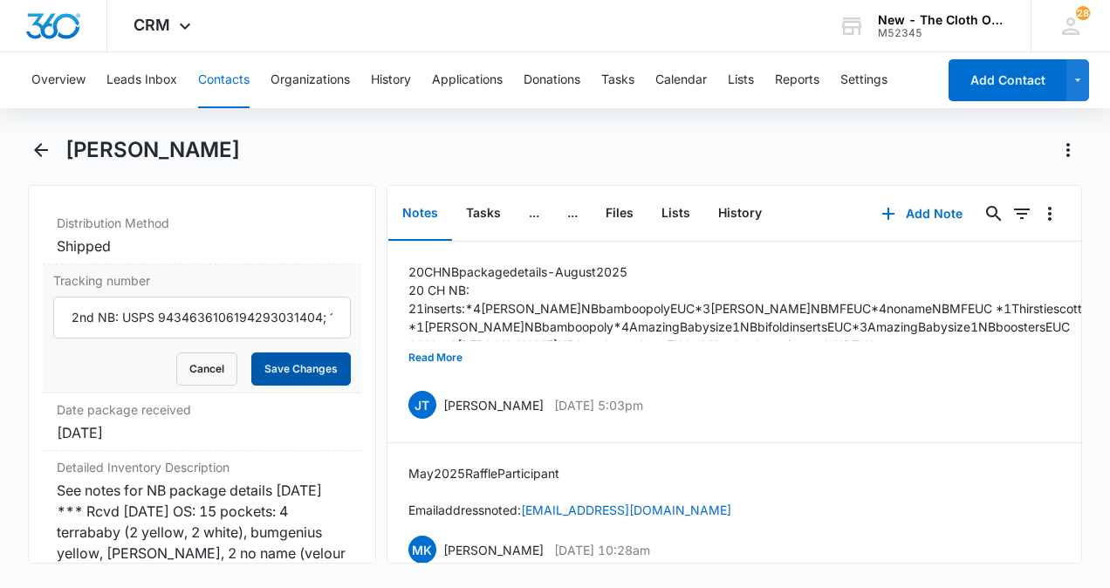
click at [303, 386] on button "Save Changes" at bounding box center [300, 368] width 99 height 33
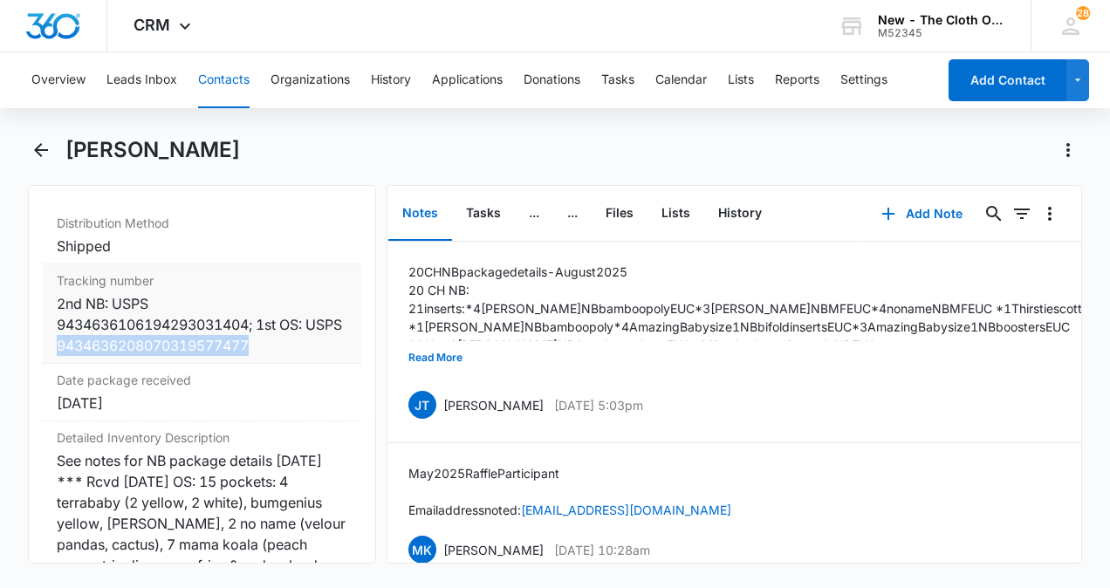
drag, startPoint x: 304, startPoint y: 363, endPoint x: 89, endPoint y: 380, distance: 215.3
click at [89, 364] on div "Tracking number Cancel Save Changes 2nd NB: USPS 9434636106194293031404; 1st OS…" at bounding box center [202, 313] width 318 height 99
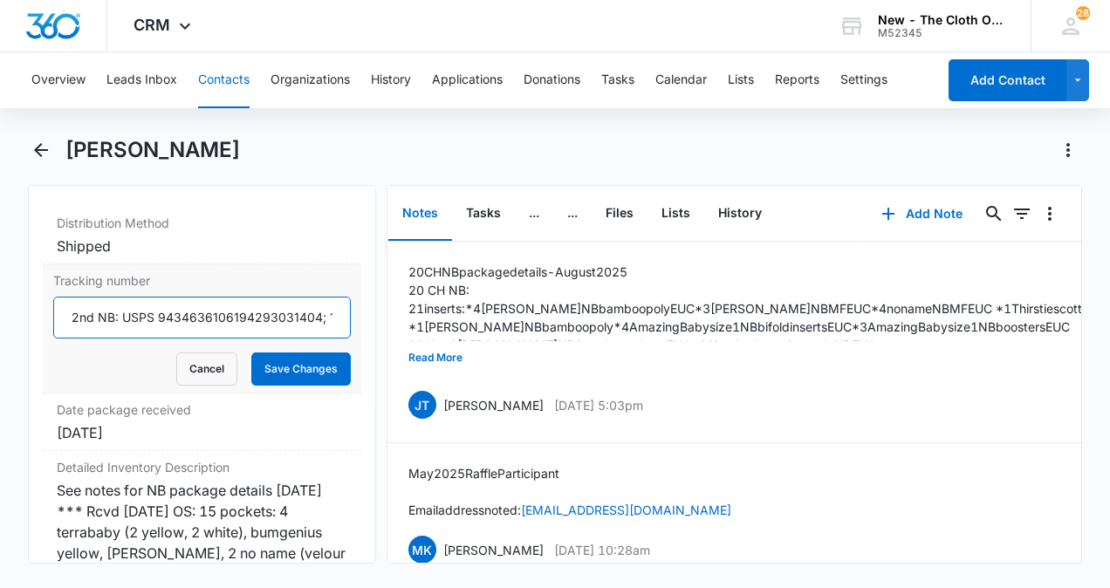
click at [322, 338] on input "2nd NB: USPS 9434636106194293031404; 1st OS: USPS 9434636208070319577477" at bounding box center [201, 318] width 297 height 42
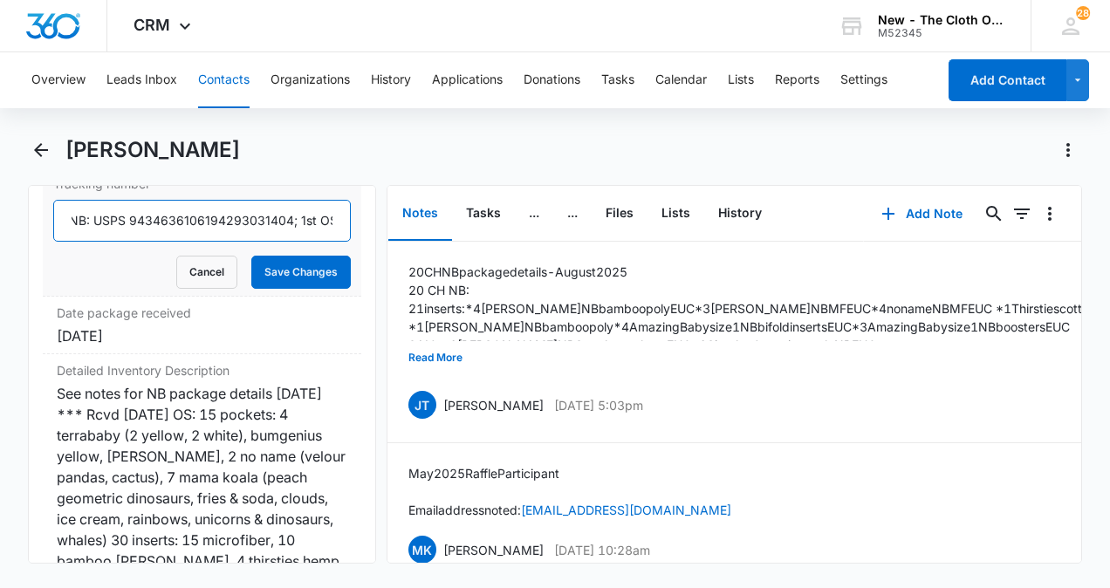
scroll to position [0, 244]
drag, startPoint x: 73, startPoint y: 239, endPoint x: 328, endPoint y: 257, distance: 255.4
click at [328, 242] on input "2nd NB: USPS 9434636106194293031404; 1st OS: USPS 9434636208070319577477" at bounding box center [201, 221] width 297 height 42
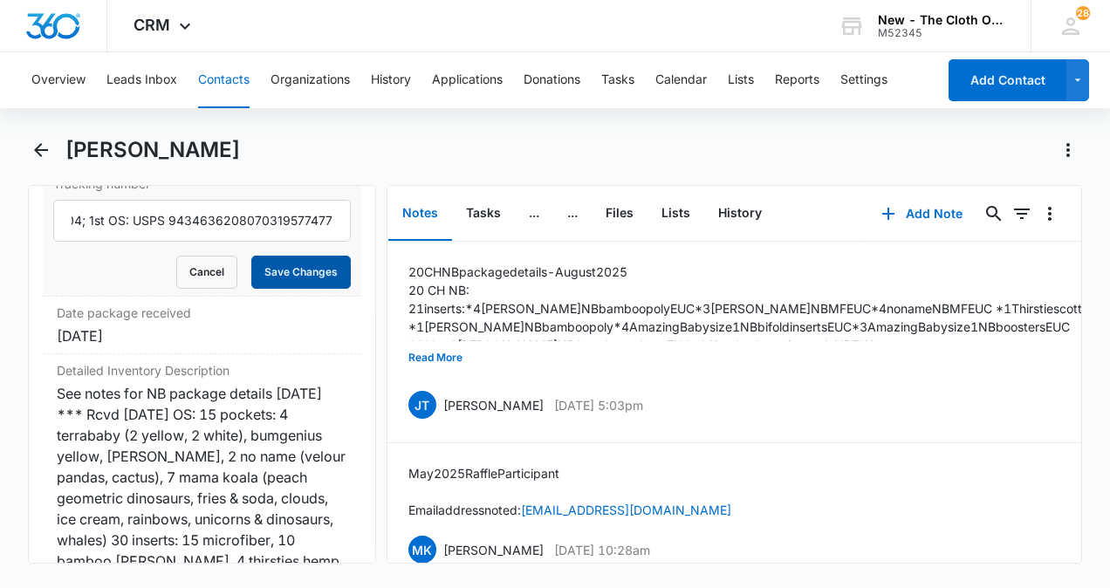
scroll to position [0, 0]
click at [286, 287] on button "Save Changes" at bounding box center [300, 272] width 99 height 33
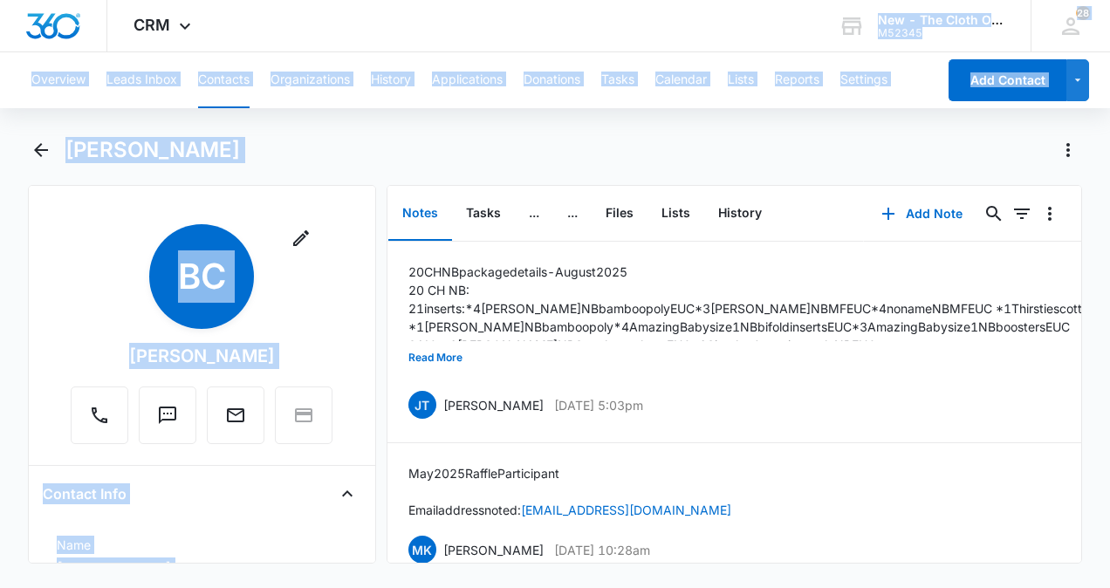
drag, startPoint x: 268, startPoint y: 246, endPoint x: 550, endPoint y: -19, distance: 387.0
click at [550, 0] on html "CRM Apps Reputation CRM Email Social Ads Intelligence Brand Settings AI Assista…" at bounding box center [555, 294] width 1110 height 588
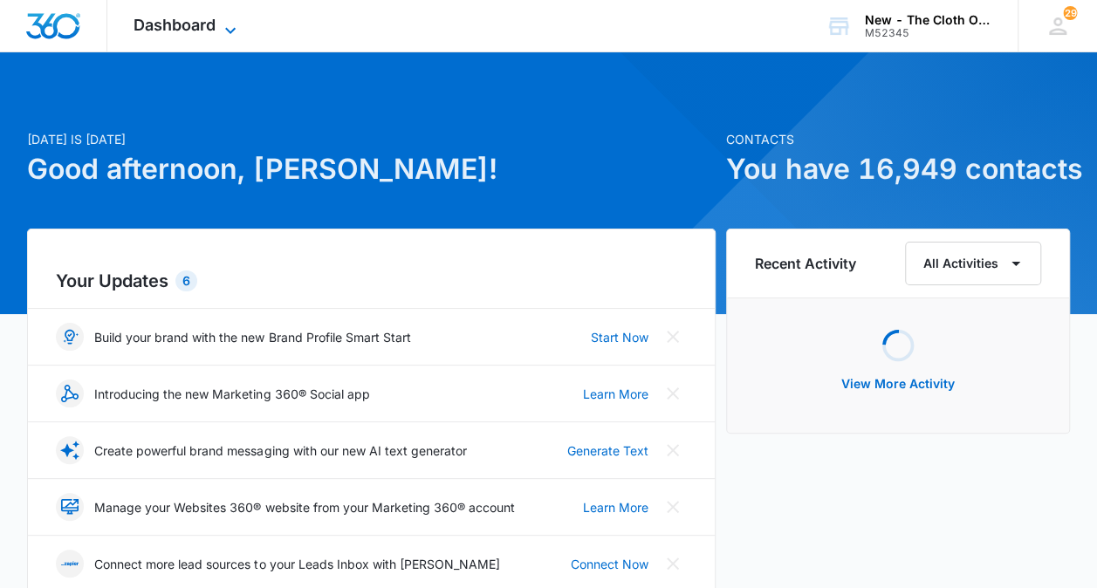
click at [229, 33] on icon at bounding box center [230, 30] width 21 height 21
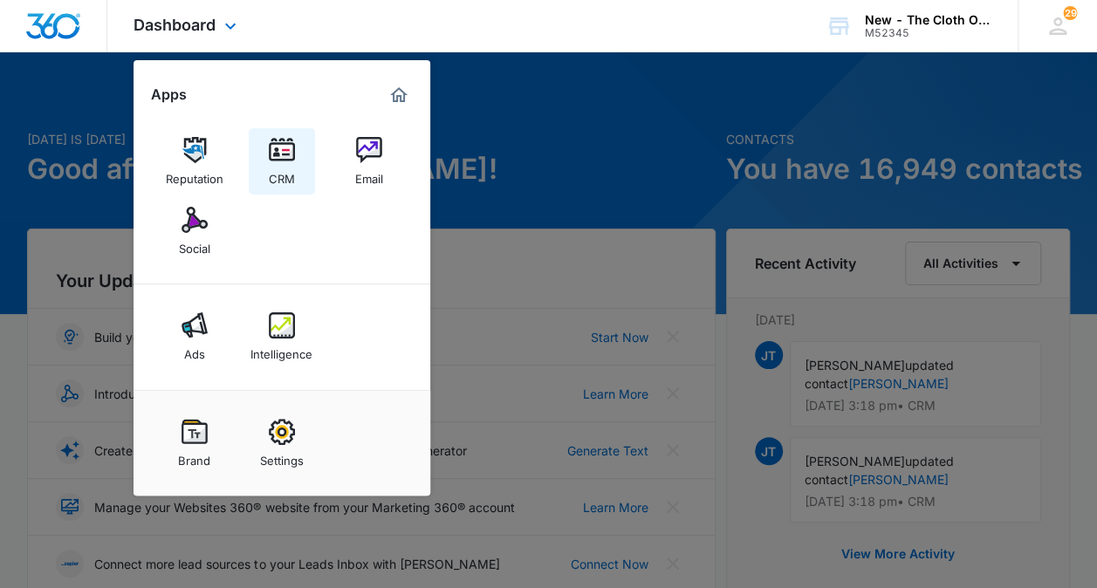
click at [277, 169] on div "CRM" at bounding box center [282, 174] width 26 height 23
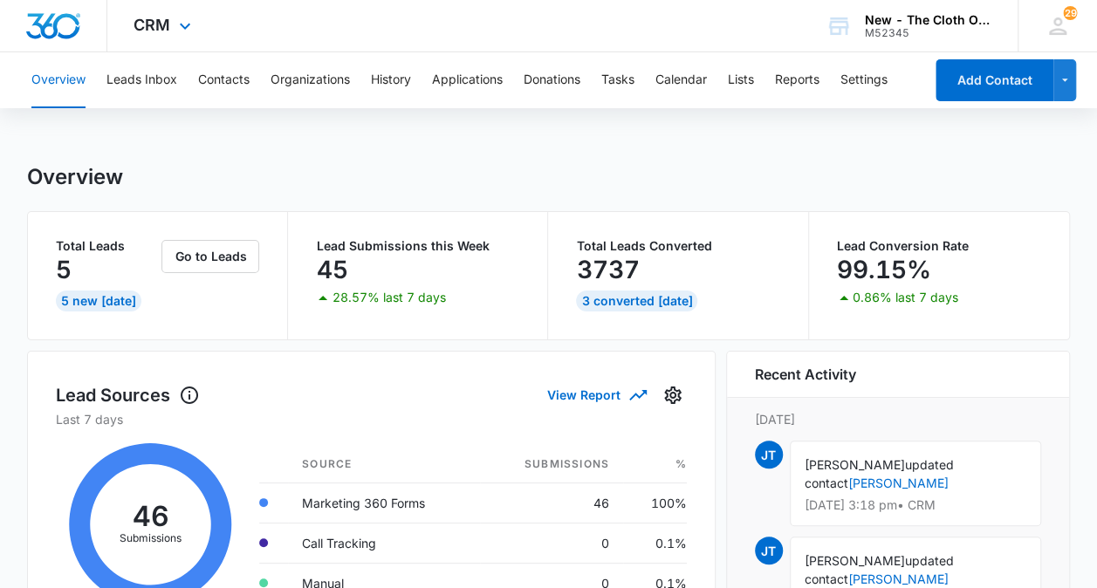
click at [616, 94] on button "Tasks" at bounding box center [617, 80] width 33 height 56
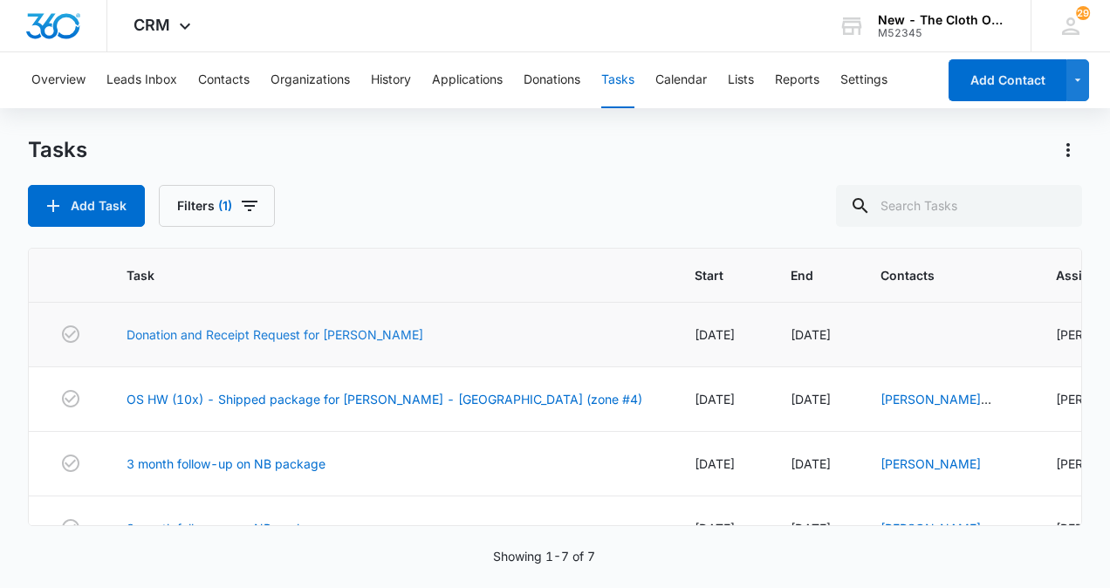
click at [339, 338] on link "Donation and Receipt Request for [PERSON_NAME]" at bounding box center [274, 334] width 297 height 18
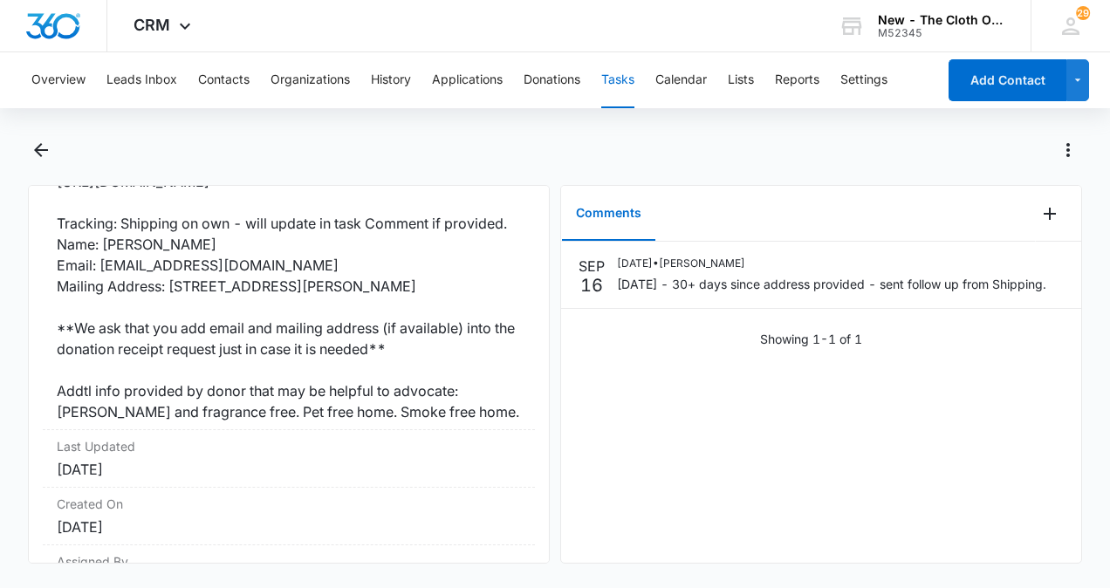
scroll to position [457, 0]
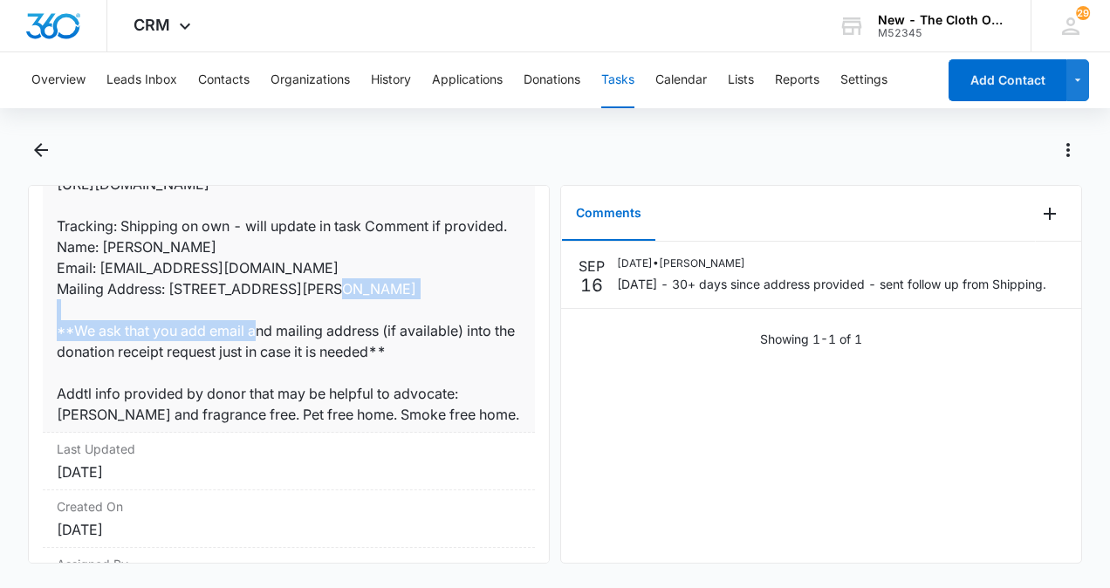
drag, startPoint x: 459, startPoint y: 338, endPoint x: 168, endPoint y: 335, distance: 291.4
click at [168, 335] on dd "You will be receiving a donation from the following family. Please be sure to r…" at bounding box center [289, 278] width 464 height 293
drag, startPoint x: 168, startPoint y: 335, endPoint x: 194, endPoint y: 335, distance: 26.2
copy dd "[STREET_ADDRESS][PERSON_NAME]"
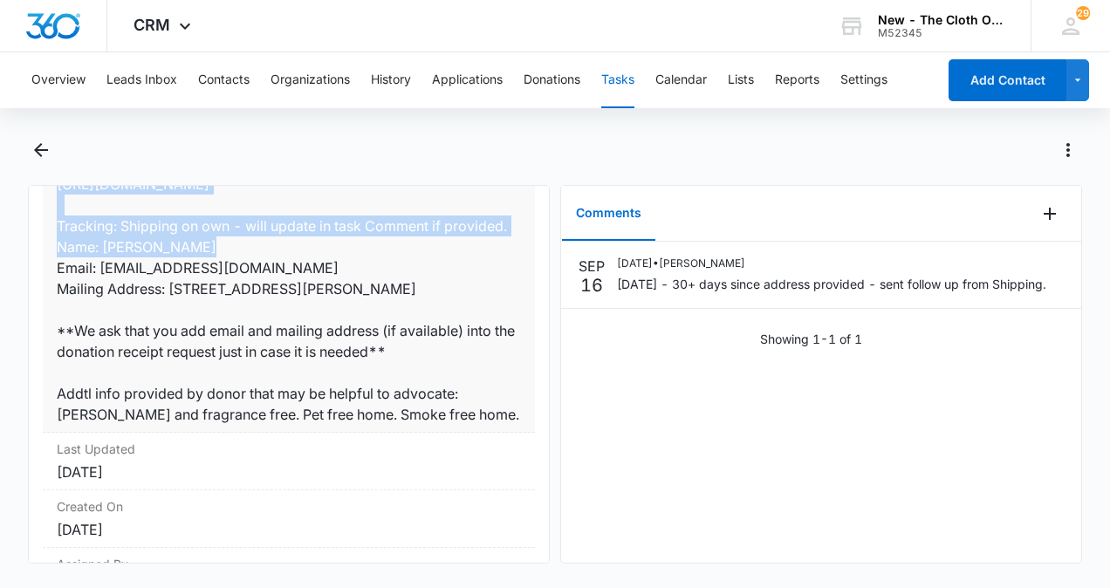
drag, startPoint x: 248, startPoint y: 298, endPoint x: 332, endPoint y: 275, distance: 87.0
click at [332, 275] on div "Donation and Receipt Request for [PERSON_NAME] Task Info Assigned To [PERSON_NA…" at bounding box center [555, 349] width 1054 height 427
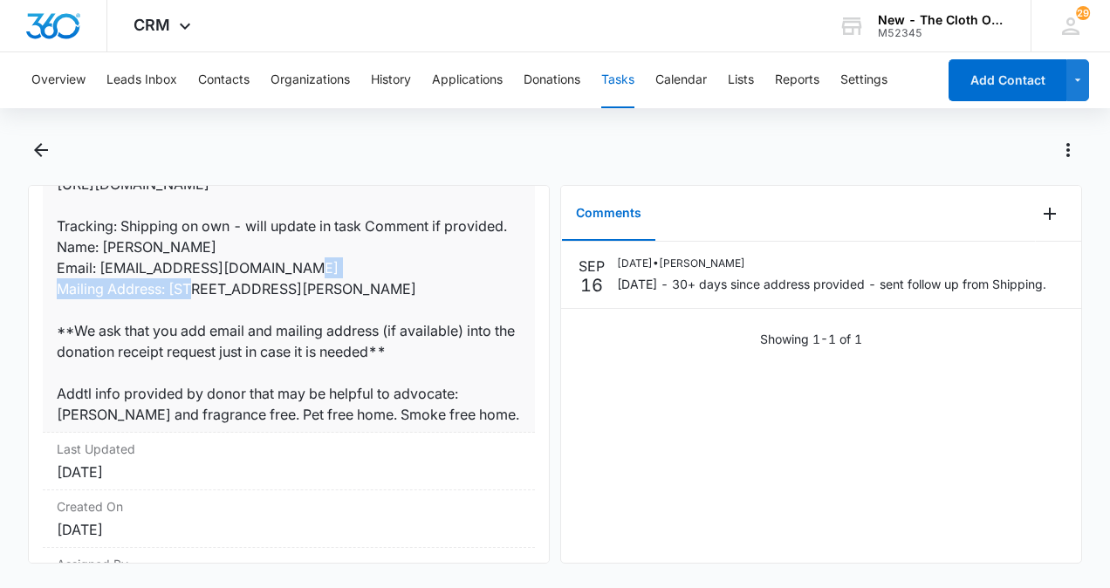
drag, startPoint x: 311, startPoint y: 305, endPoint x: 124, endPoint y: 313, distance: 186.9
click at [124, 313] on dd "You will be receiving a donation from the following family. Please be sure to r…" at bounding box center [289, 278] width 464 height 293
click at [105, 322] on dd "You will be receiving a donation from the following family. Please be sure to r…" at bounding box center [289, 278] width 464 height 293
drag, startPoint x: 105, startPoint y: 322, endPoint x: 120, endPoint y: 347, distance: 29.8
click at [120, 347] on dd "You will be receiving a donation from the following family. Please be sure to r…" at bounding box center [289, 278] width 464 height 293
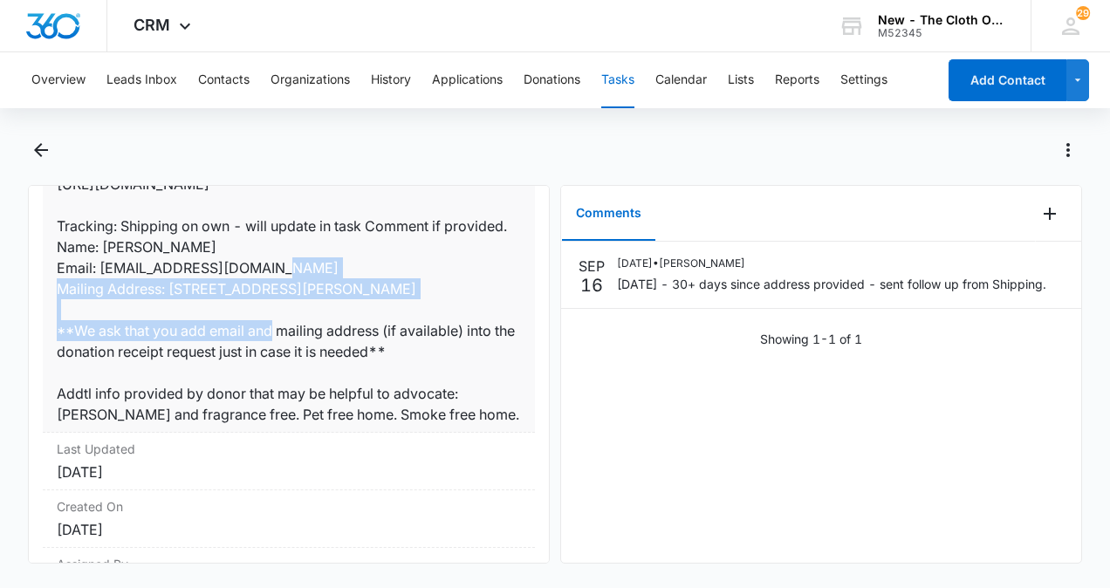
drag, startPoint x: 120, startPoint y: 347, endPoint x: 101, endPoint y: 307, distance: 44.5
click at [101, 307] on dd "You will be receiving a donation from the following family. Please be sure to r…" at bounding box center [289, 278] width 464 height 293
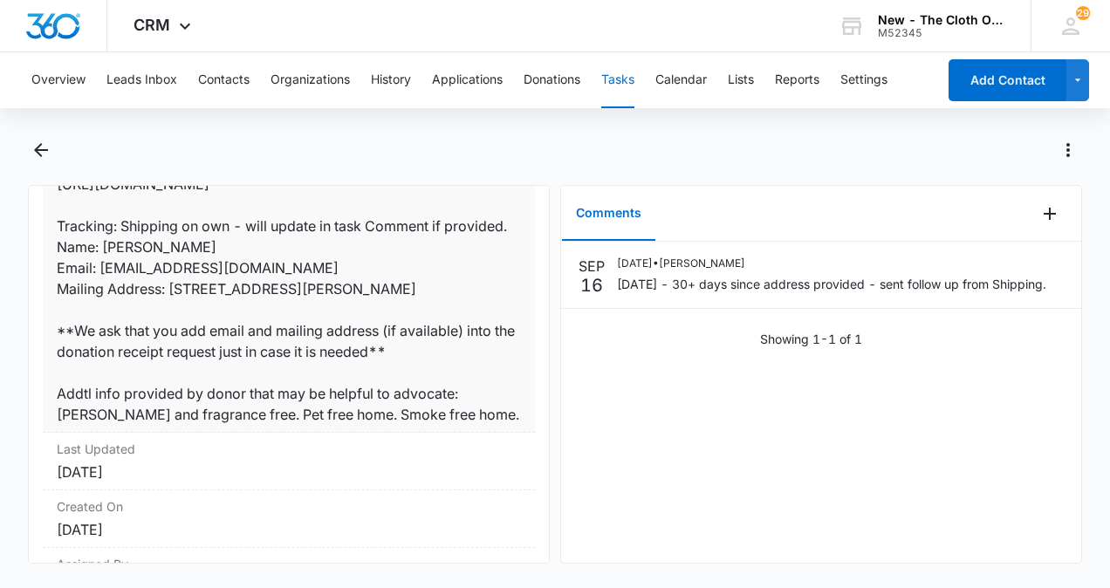
drag, startPoint x: 101, startPoint y: 307, endPoint x: 328, endPoint y: 255, distance: 232.8
click at [328, 255] on dd "You will be receiving a donation from the following family. Please be sure to r…" at bounding box center [289, 278] width 464 height 293
drag, startPoint x: 101, startPoint y: 306, endPoint x: 227, endPoint y: 322, distance: 126.6
click at [227, 322] on dd "You will be receiving a donation from the following family. Please be sure to r…" at bounding box center [289, 278] width 464 height 293
click at [302, 318] on dd "You will be receiving a donation from the following family. Please be sure to r…" at bounding box center [289, 278] width 464 height 293
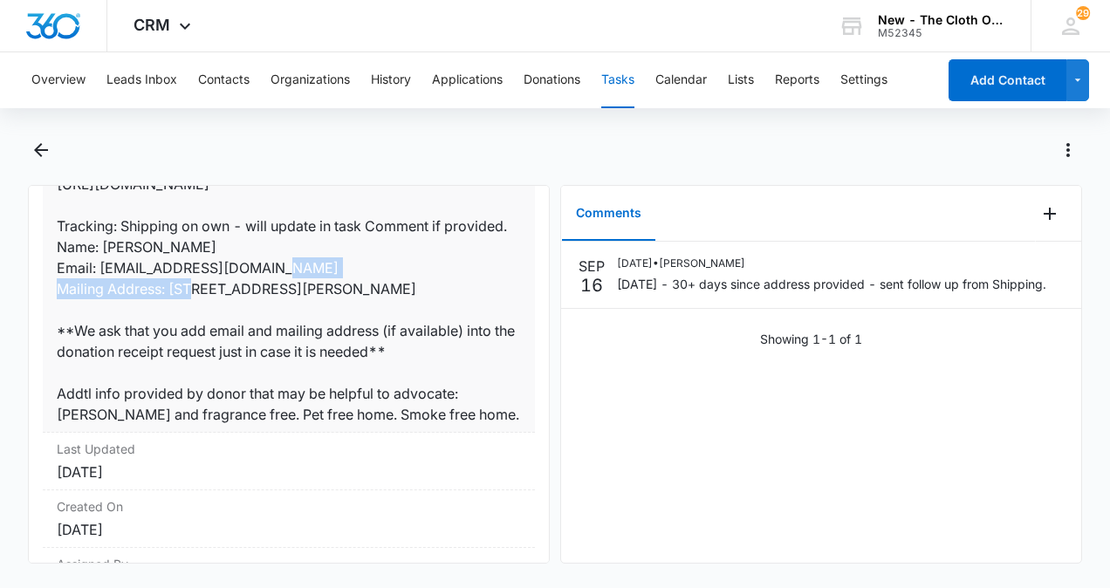
drag, startPoint x: 302, startPoint y: 318, endPoint x: 99, endPoint y: 315, distance: 202.4
click at [99, 315] on dd "You will be receiving a donation from the following family. Please be sure to r…" at bounding box center [289, 278] width 464 height 293
drag, startPoint x: 99, startPoint y: 315, endPoint x: 117, endPoint y: 313, distance: 17.5
click at [41, 150] on icon "Back" at bounding box center [41, 150] width 14 height 14
